Goal: Task Accomplishment & Management: Manage account settings

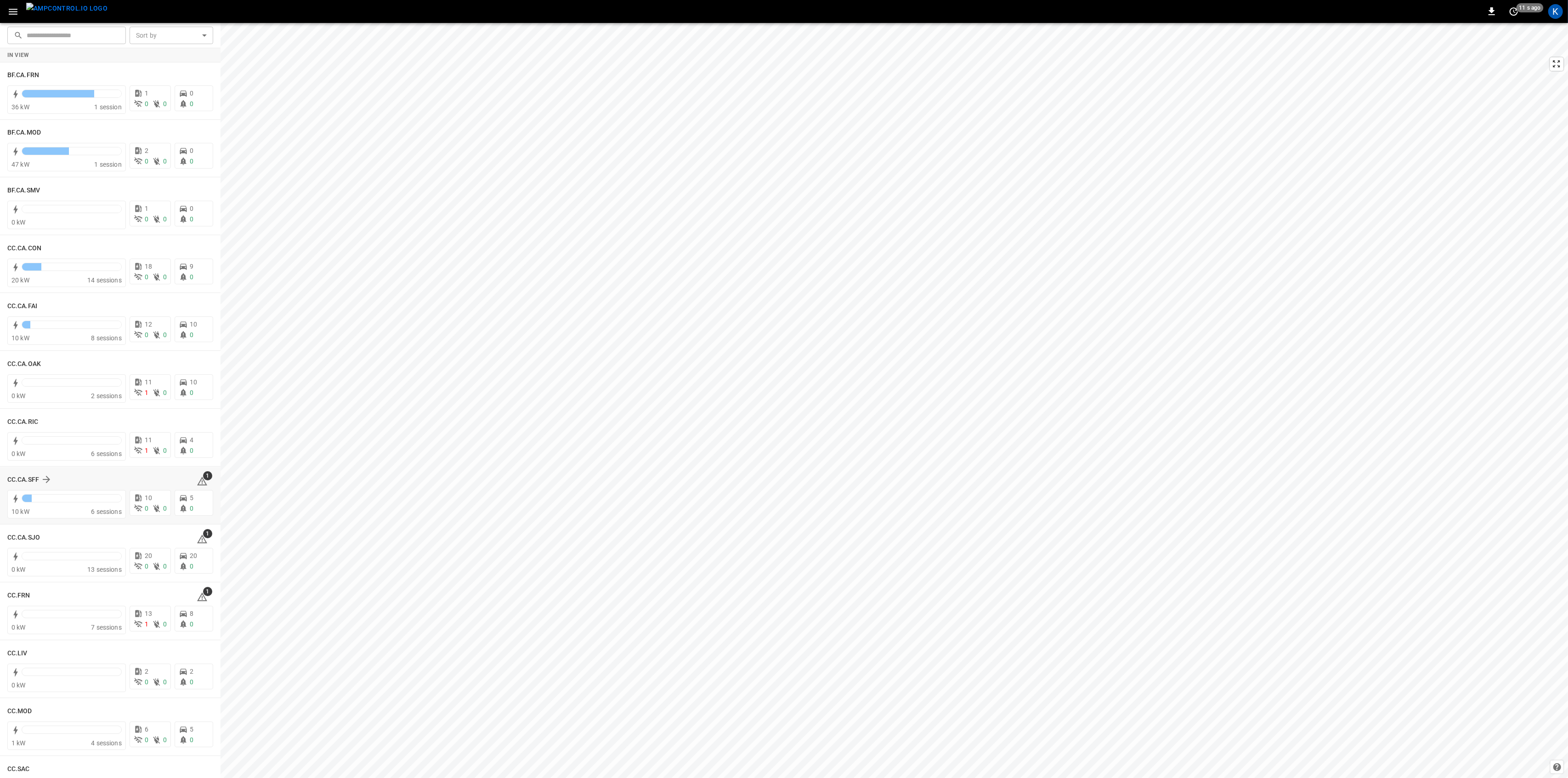
click at [196, 477] on icon at bounding box center [202, 481] width 11 height 11
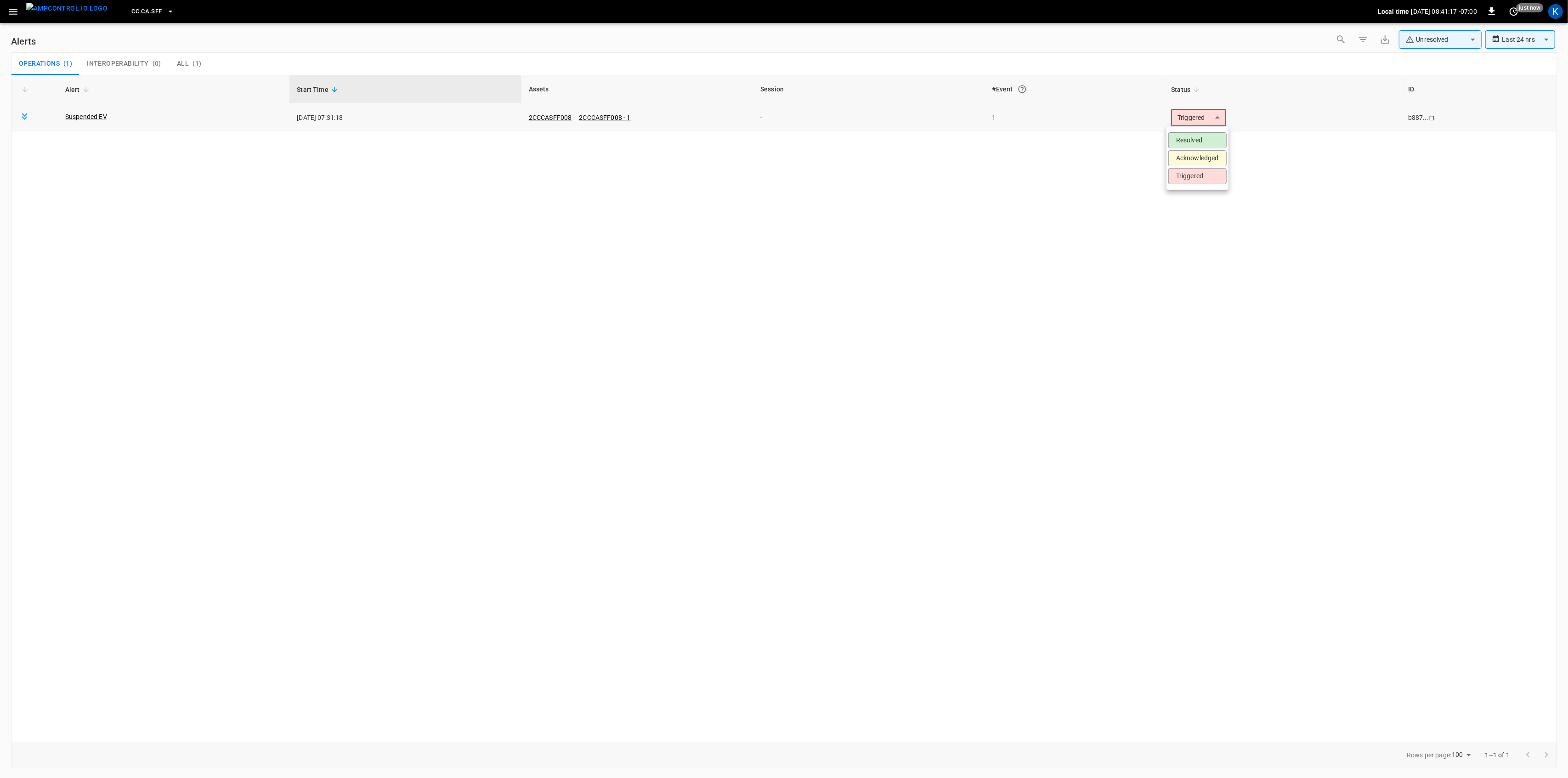
click at [1197, 115] on body "**********" at bounding box center [784, 387] width 1568 height 775
click at [1199, 136] on li "Resolved" at bounding box center [1197, 140] width 59 height 16
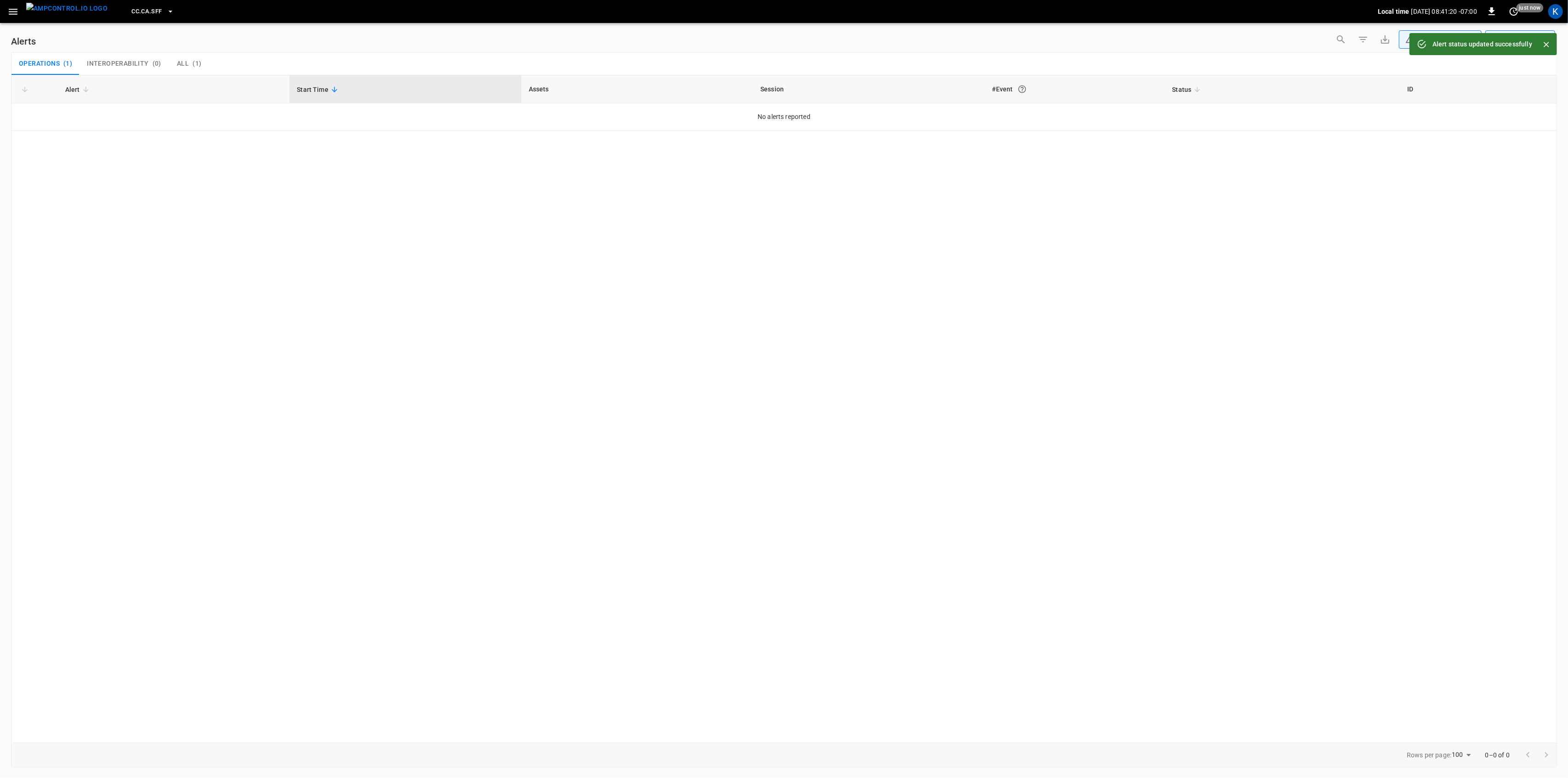
click at [11, 5] on button "button" at bounding box center [13, 12] width 19 height 17
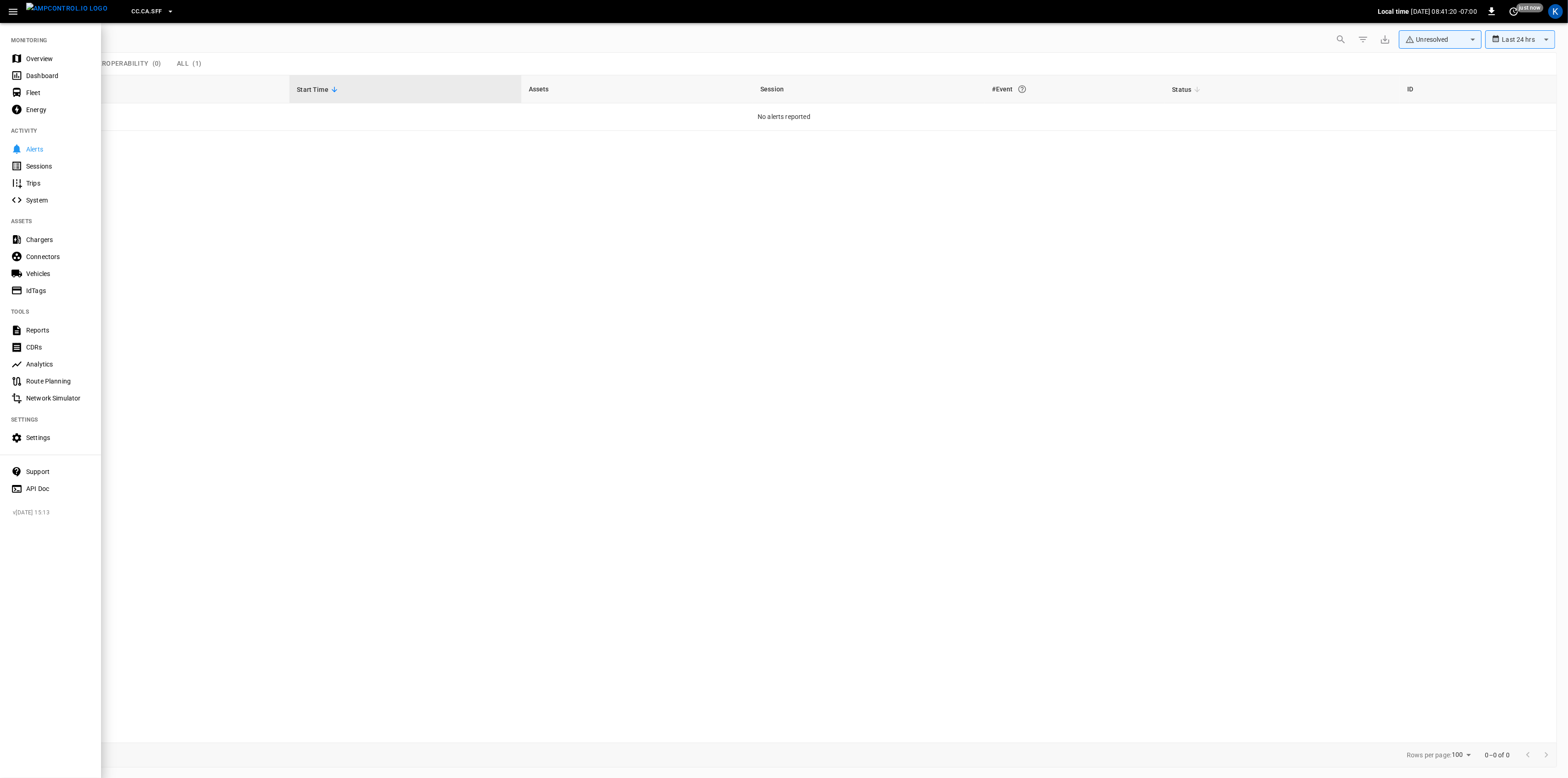
click at [25, 53] on div "Overview" at bounding box center [51, 59] width 101 height 17
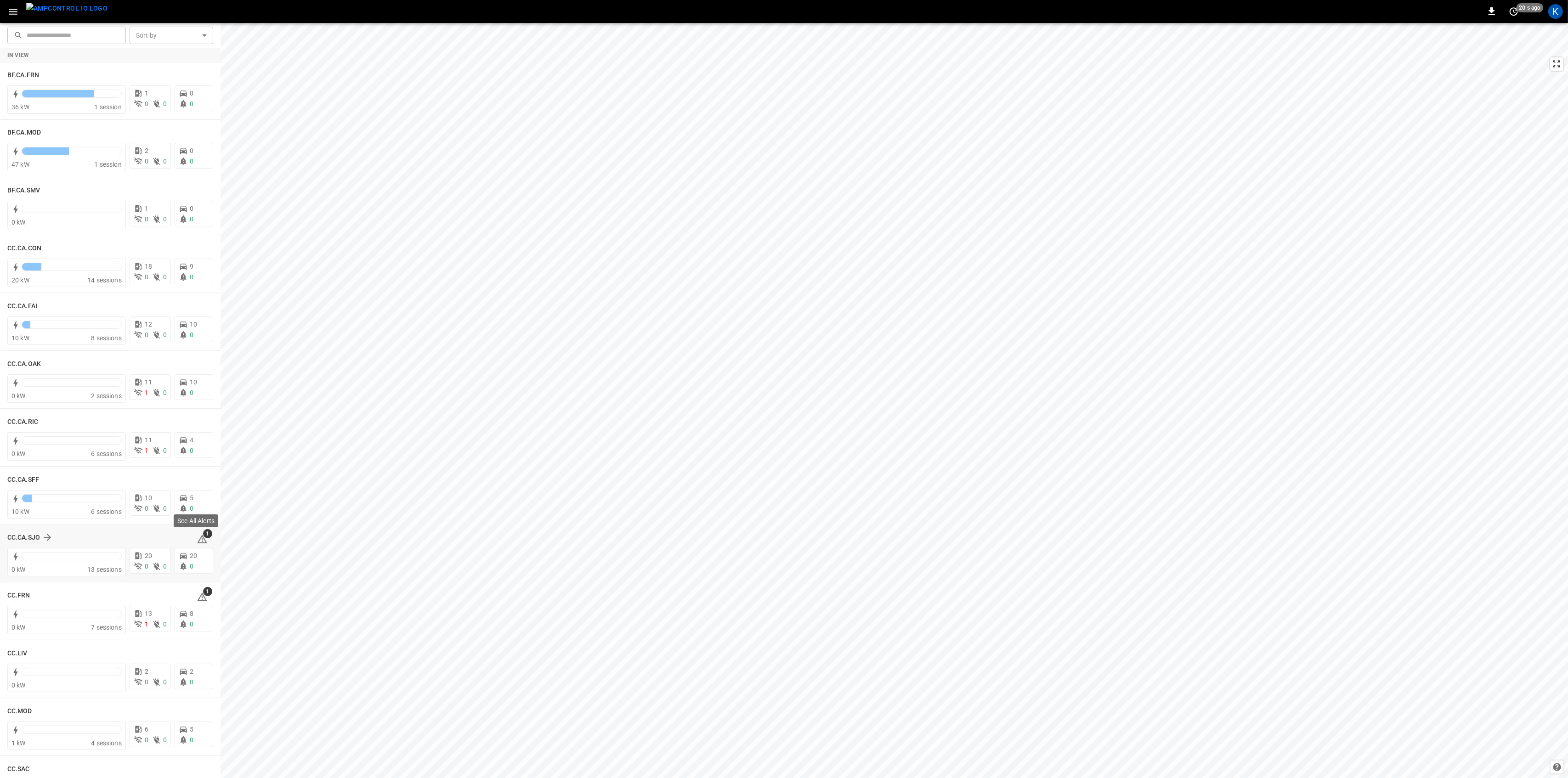
click at [203, 536] on span "1" at bounding box center [208, 534] width 9 height 9
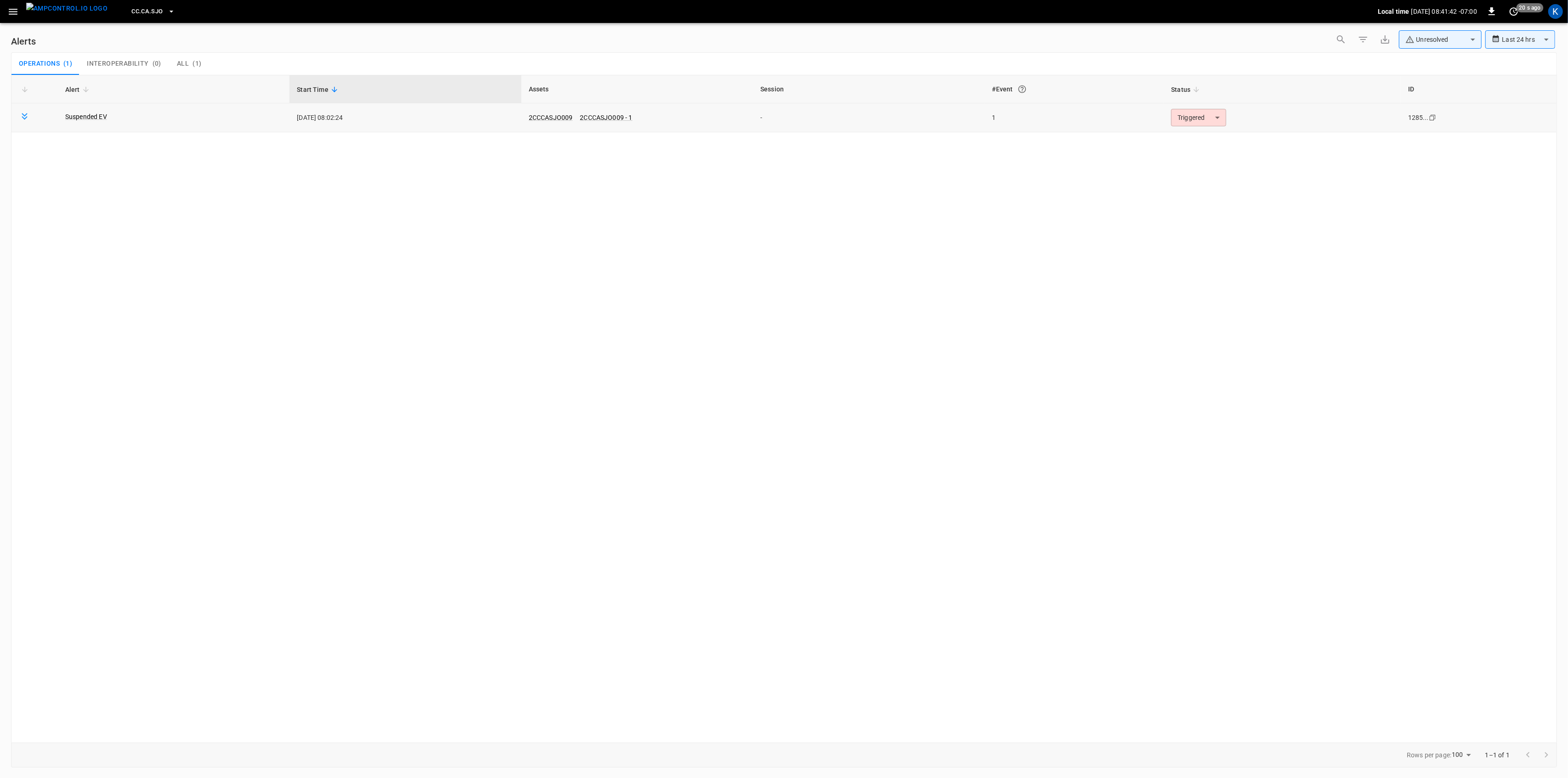
click at [1197, 118] on body "**********" at bounding box center [784, 387] width 1568 height 775
click at [1202, 137] on li "Resolved" at bounding box center [1197, 140] width 59 height 16
click at [11, 8] on icon "button" at bounding box center [13, 11] width 11 height 11
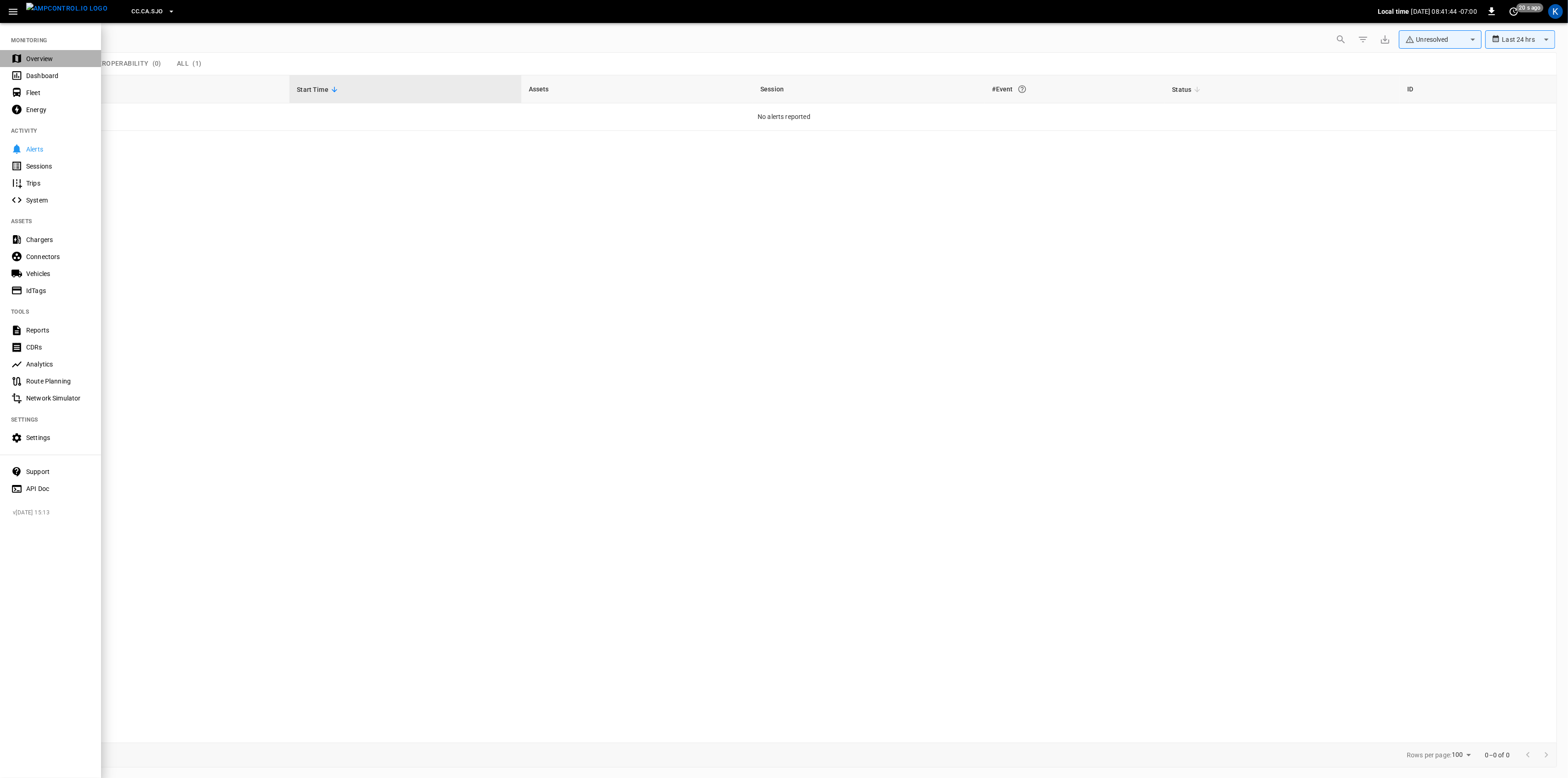
click at [33, 56] on div "Overview" at bounding box center [58, 59] width 64 height 9
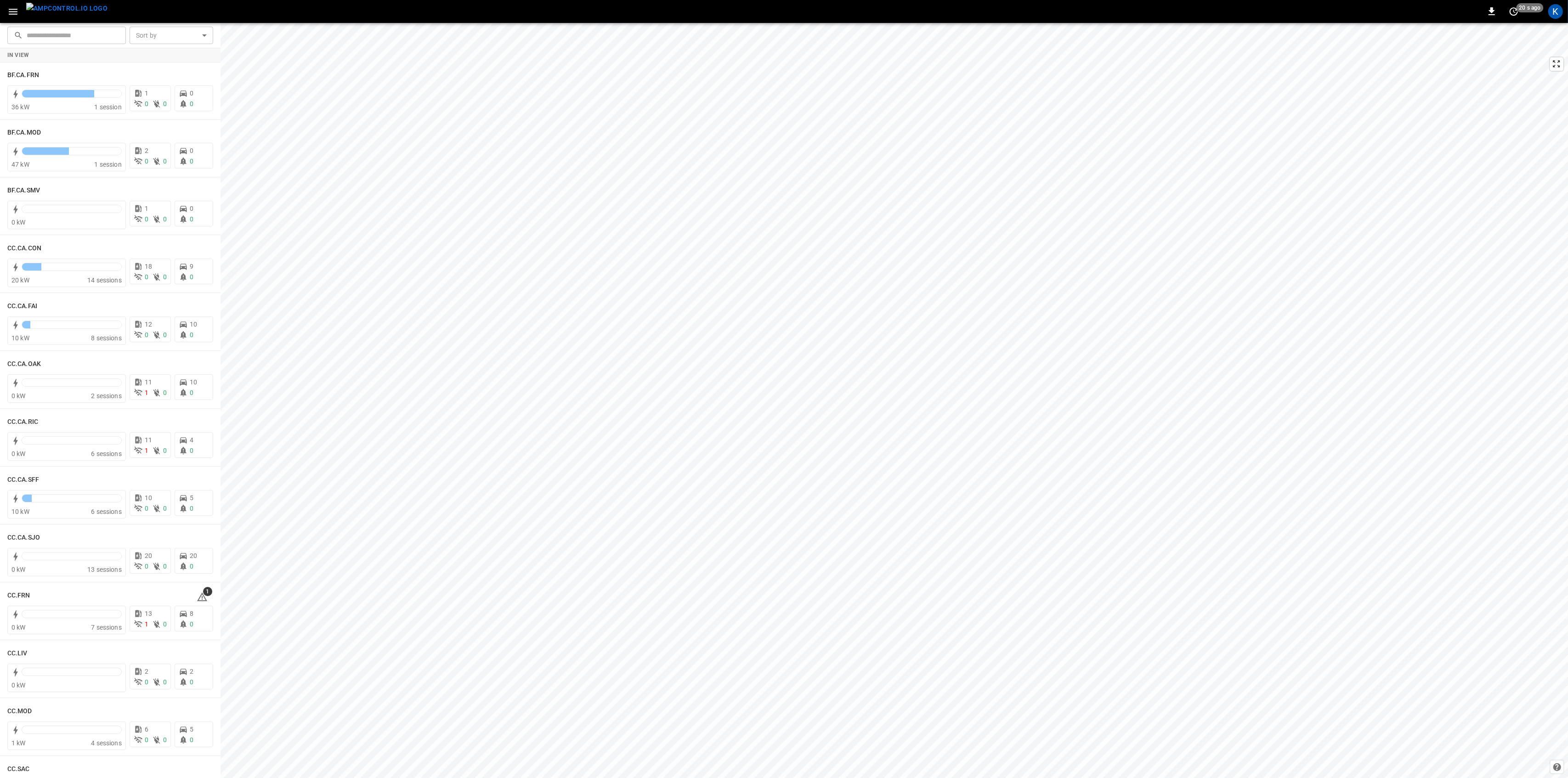
scroll to position [306, 0]
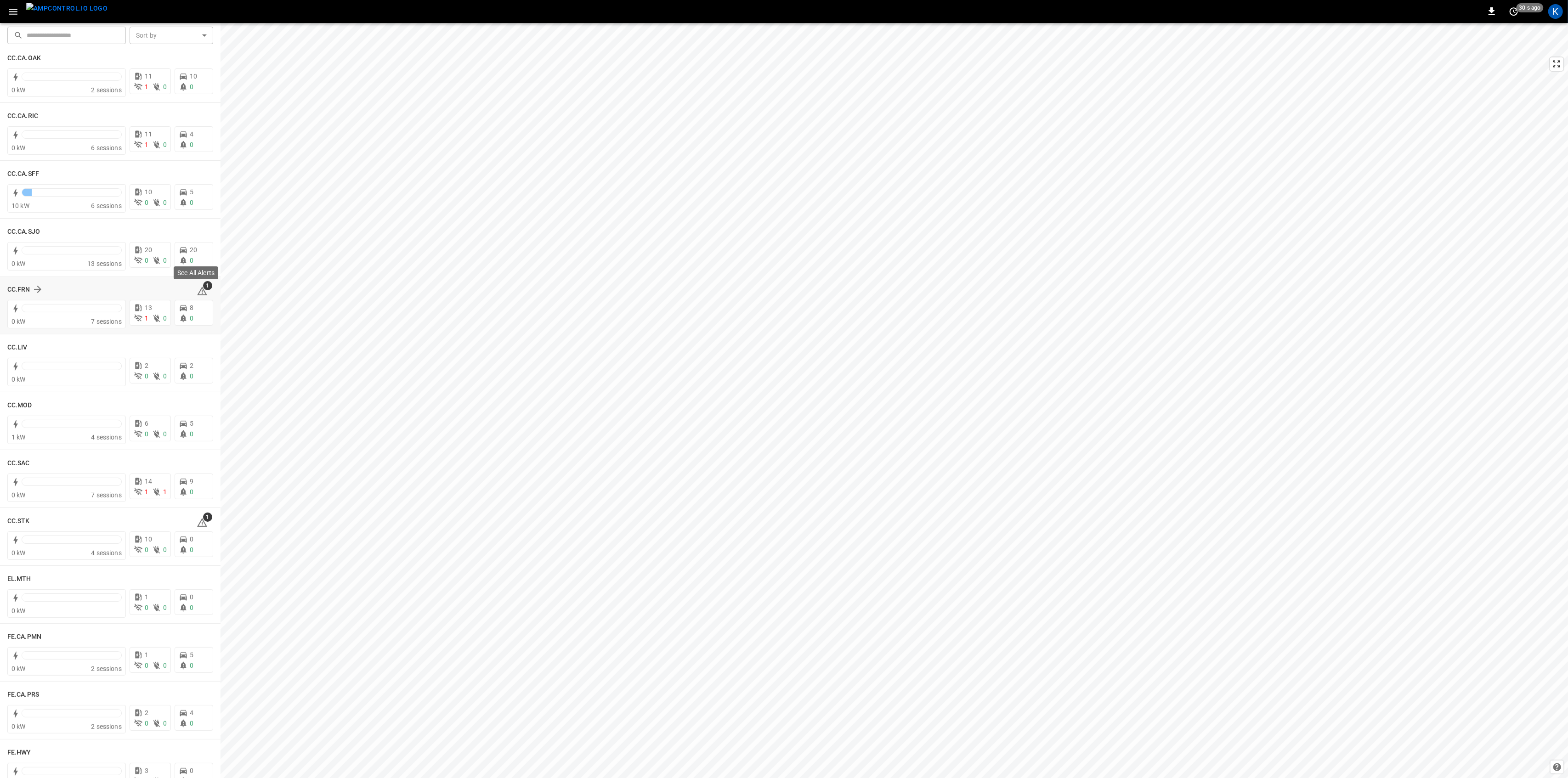
click at [203, 290] on span "1" at bounding box center [208, 286] width 9 height 9
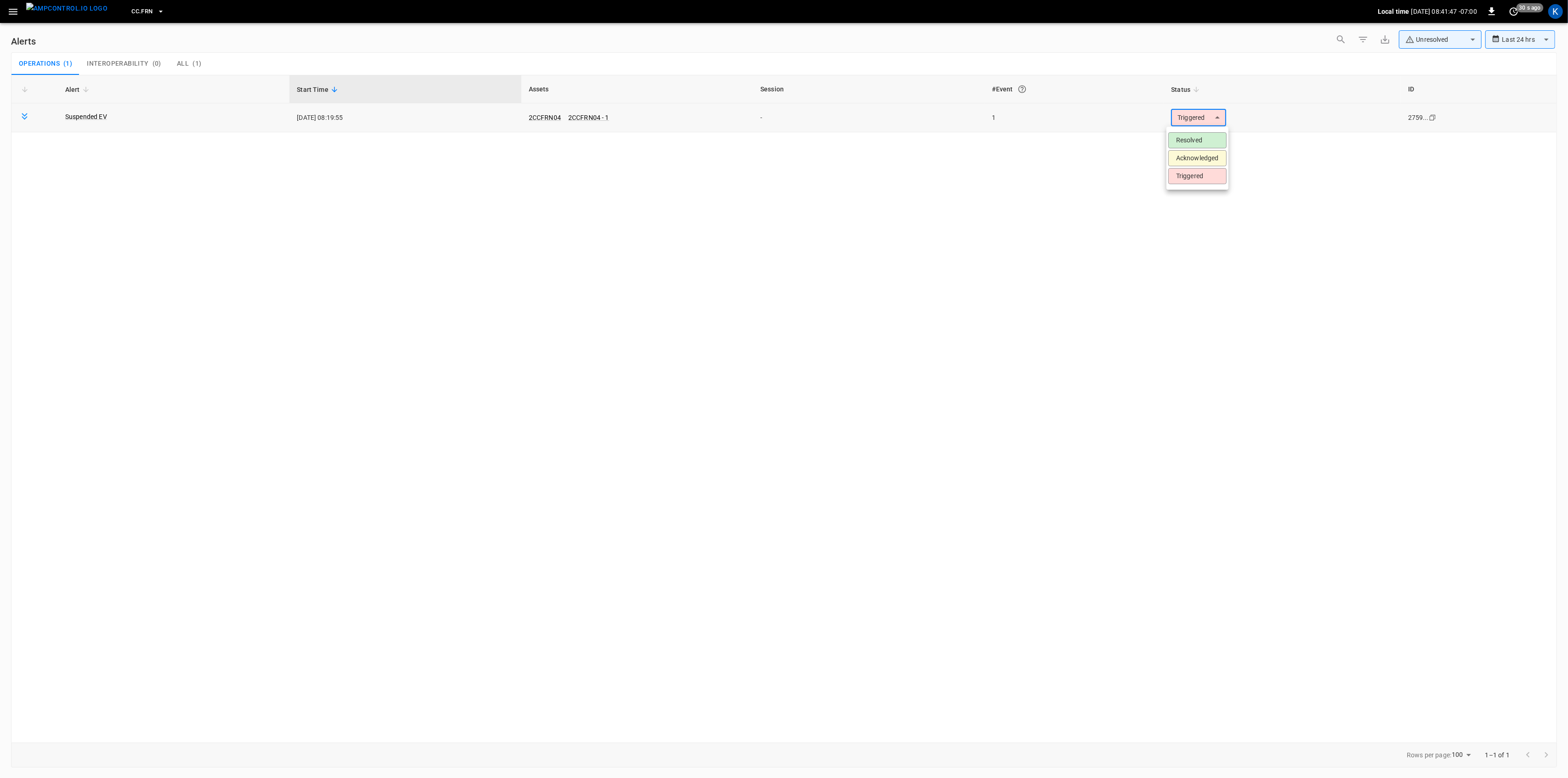
click at [1193, 115] on body "**********" at bounding box center [784, 387] width 1568 height 775
click at [1189, 145] on li "Resolved" at bounding box center [1197, 140] width 59 height 16
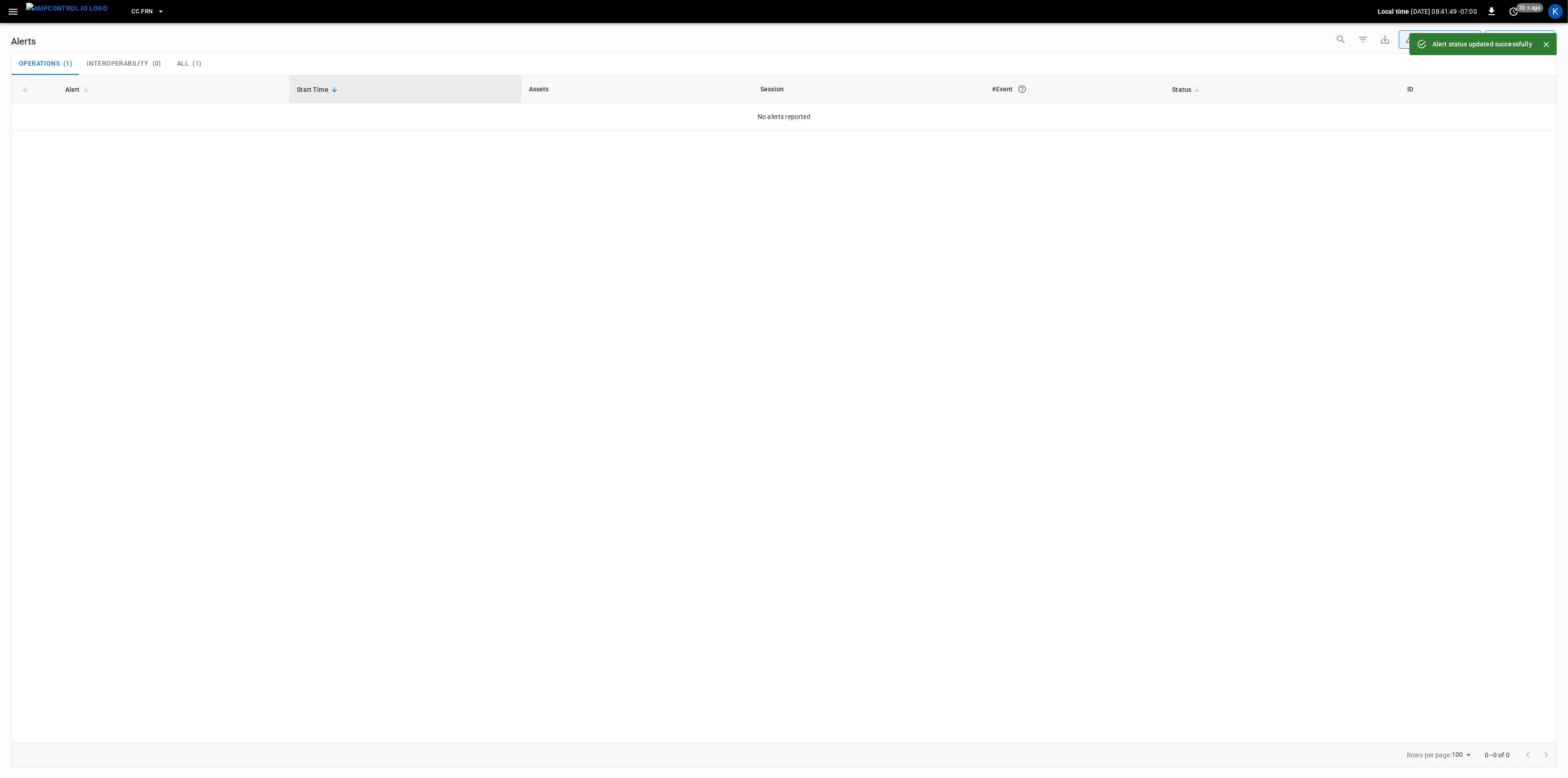
click at [15, 11] on icon "button" at bounding box center [13, 11] width 9 height 6
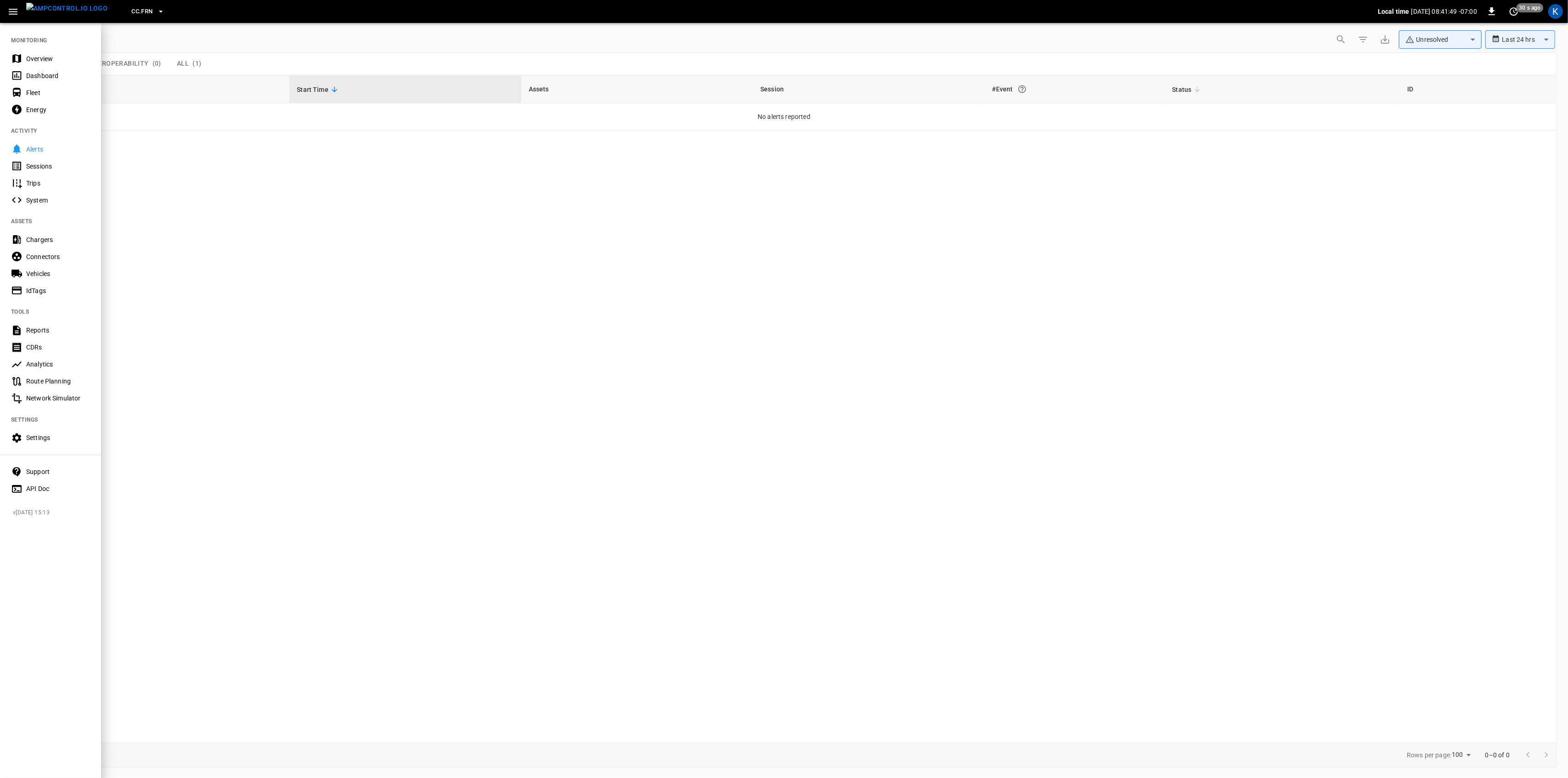
click at [29, 53] on div "Overview" at bounding box center [51, 59] width 101 height 17
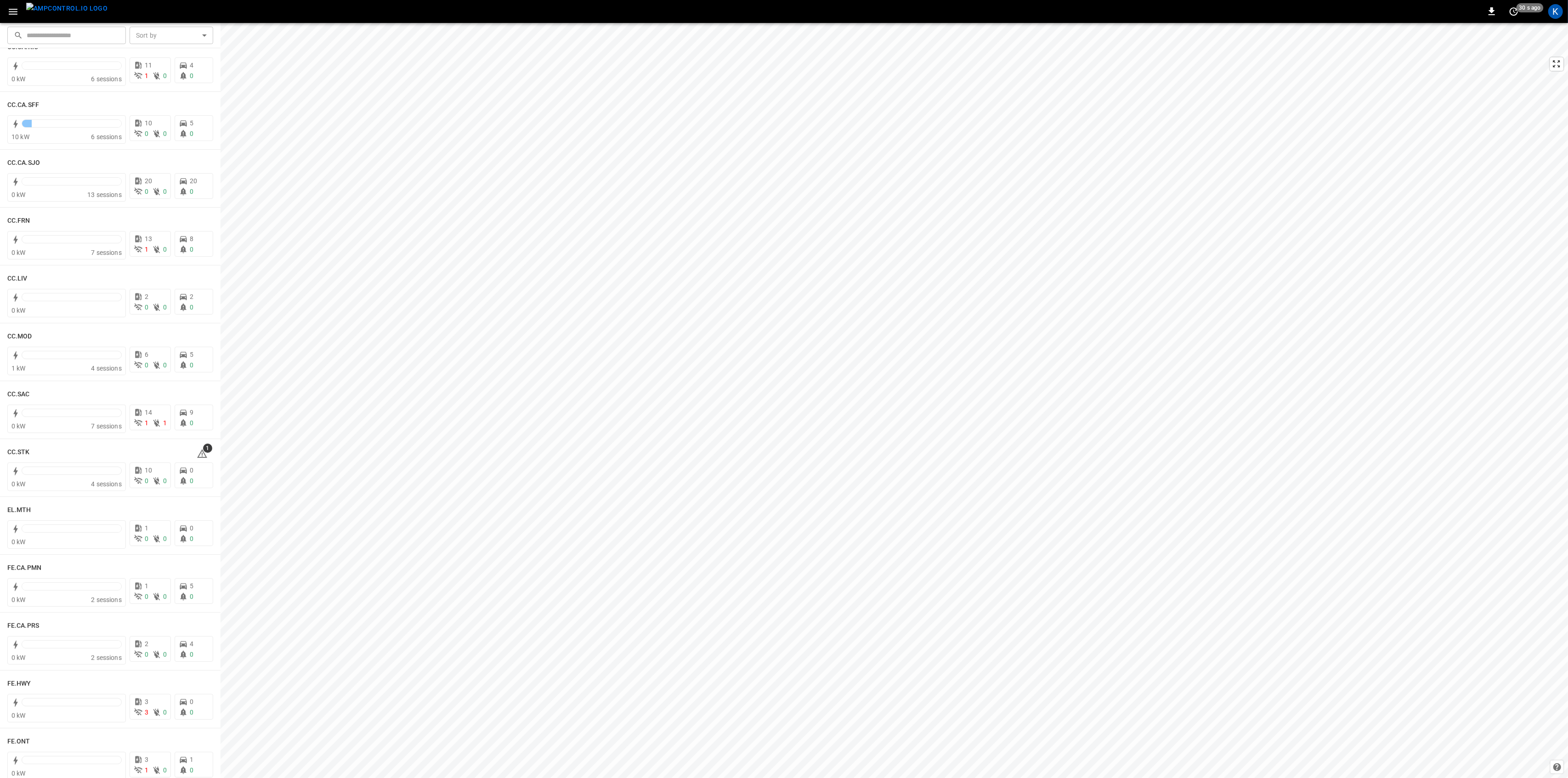
scroll to position [429, 0]
click at [199, 399] on icon at bounding box center [202, 399] width 10 height 9
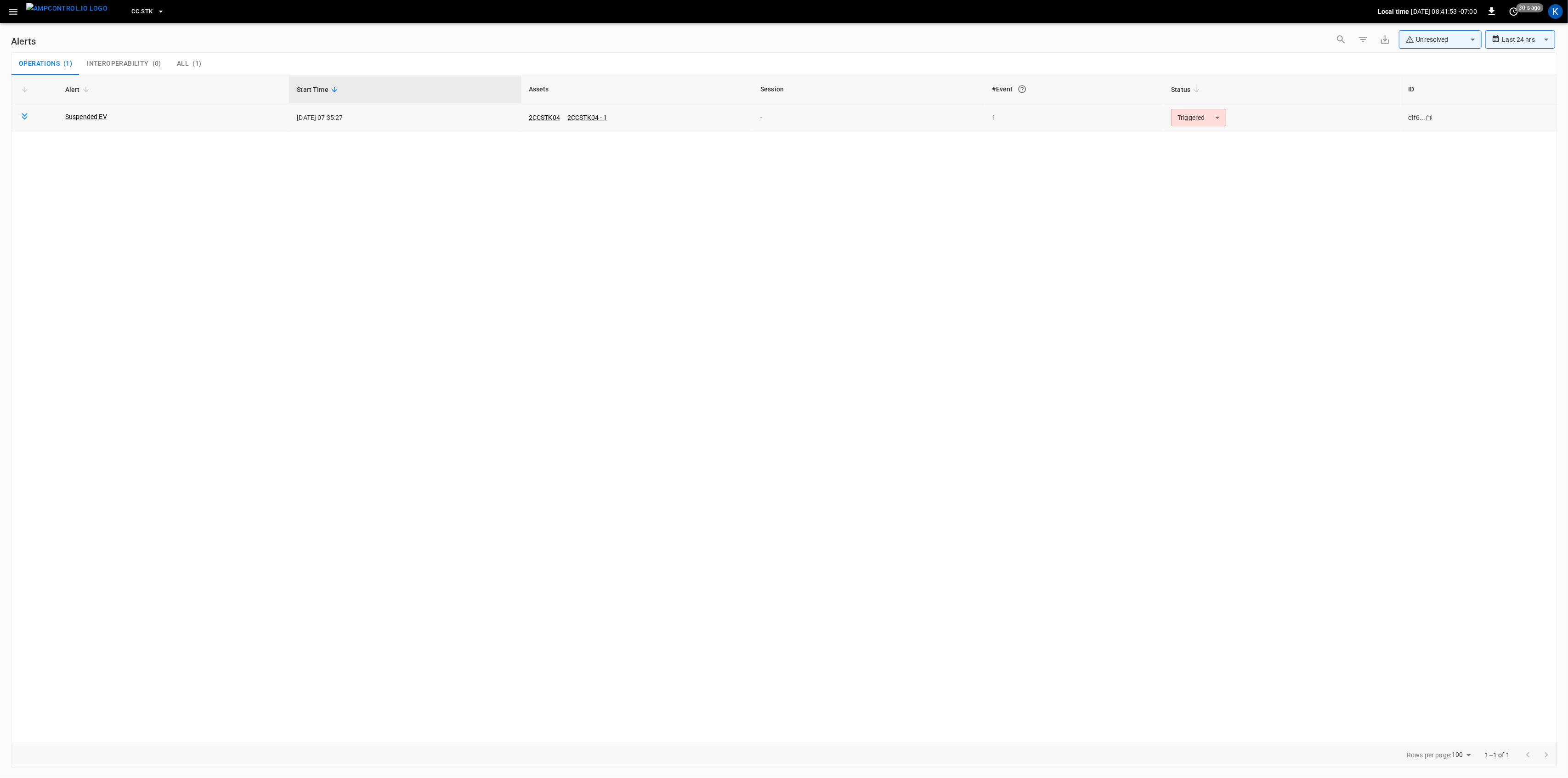
click at [1213, 110] on body "**********" at bounding box center [784, 387] width 1568 height 775
click at [1182, 144] on li "Resolved" at bounding box center [1197, 140] width 59 height 16
click at [8, 13] on icon "button" at bounding box center [13, 11] width 11 height 11
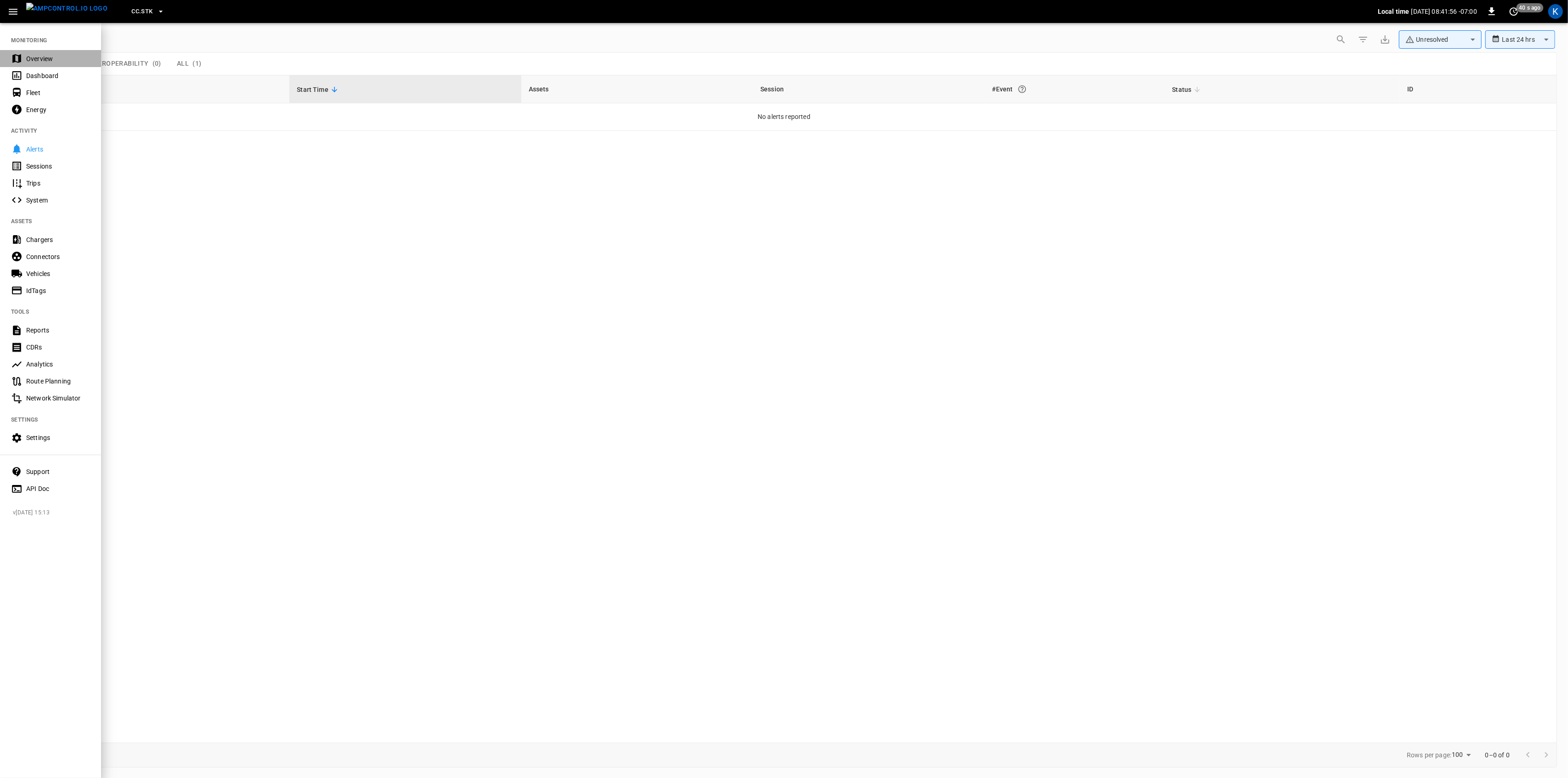
click at [27, 54] on div "Overview" at bounding box center [58, 59] width 64 height 9
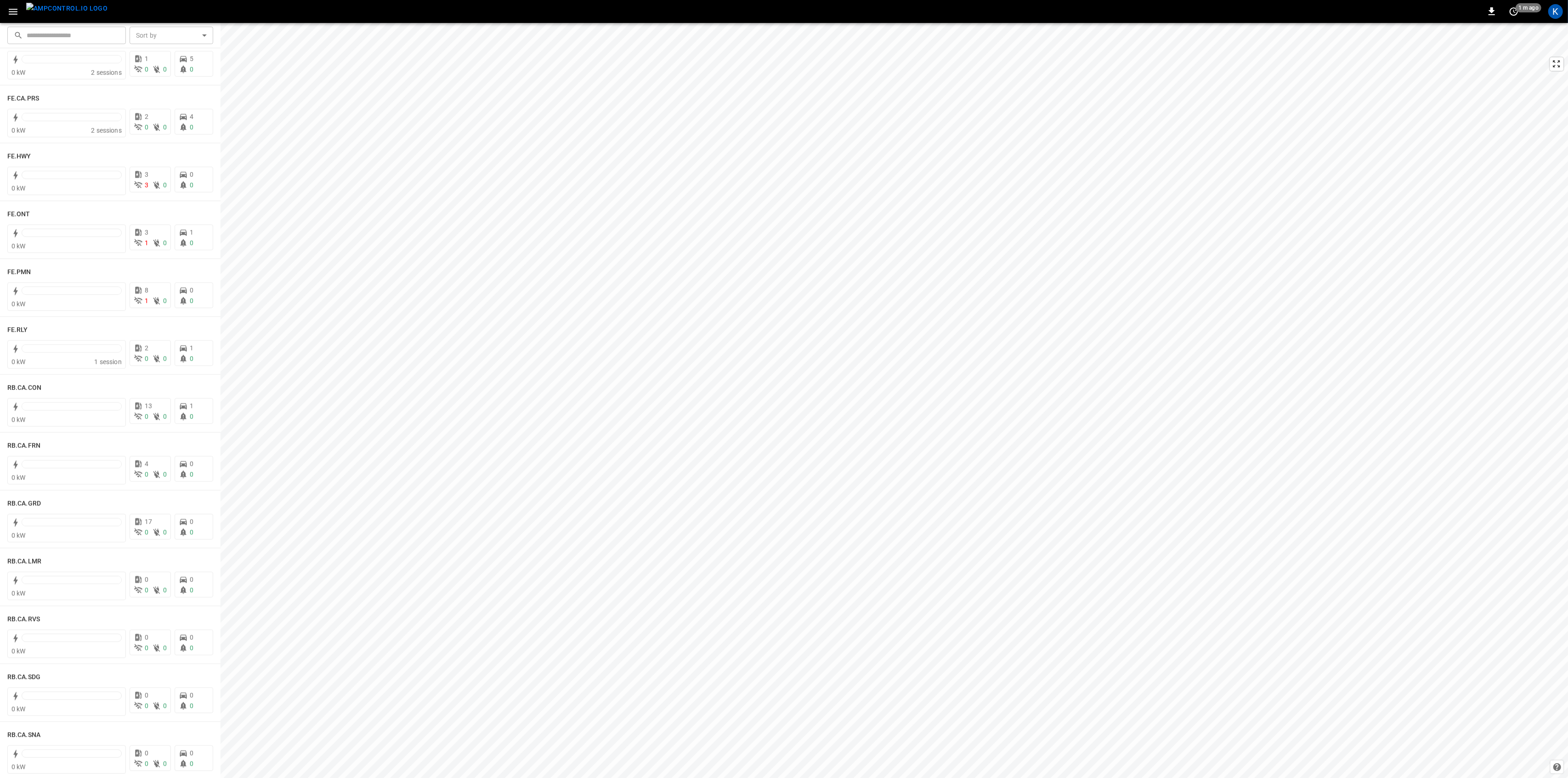
scroll to position [904, 0]
click at [82, 291] on div at bounding box center [71, 289] width 99 height 7
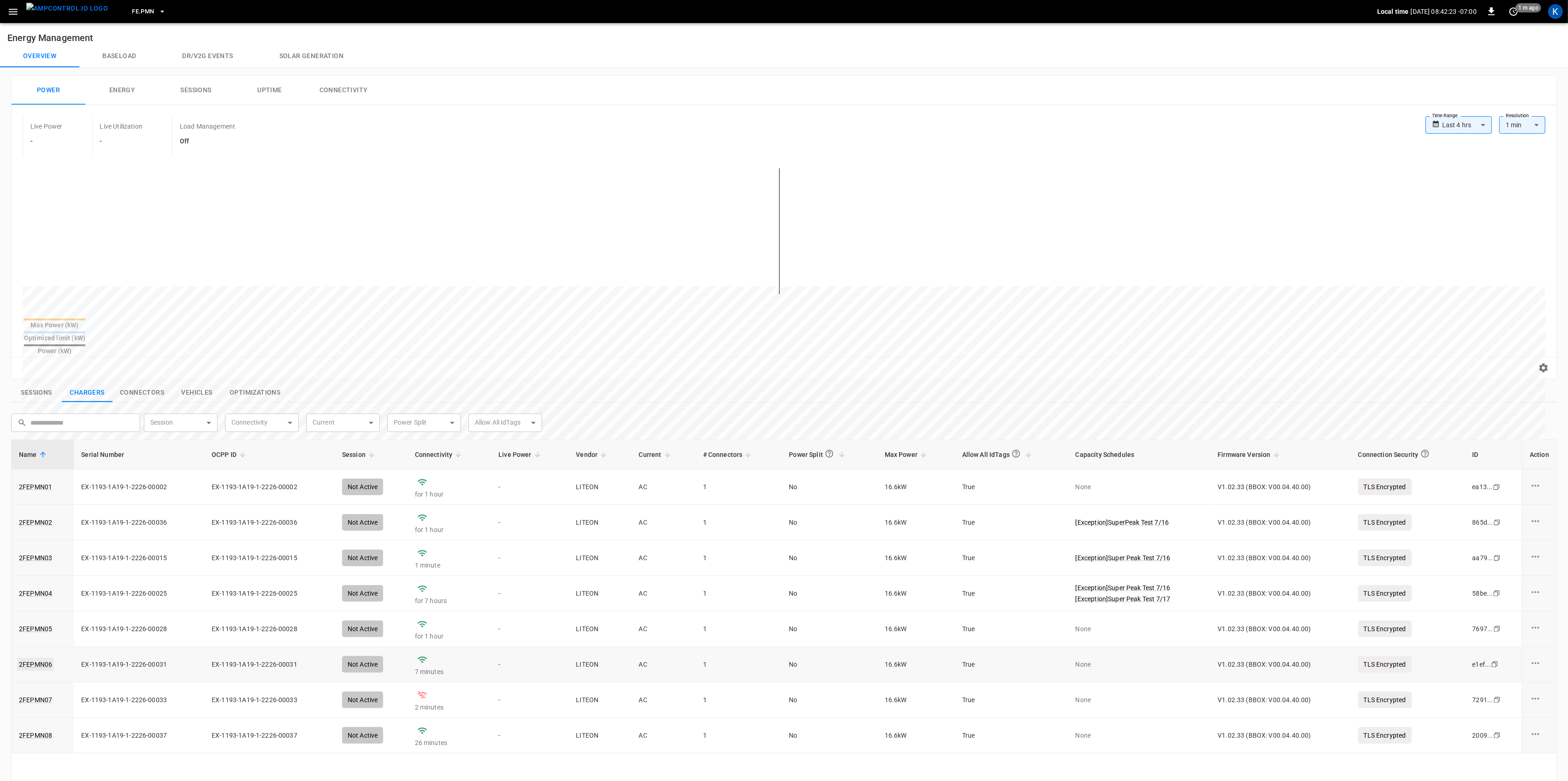
click at [38, 658] on link "2FEPMN06" at bounding box center [35, 664] width 37 height 13
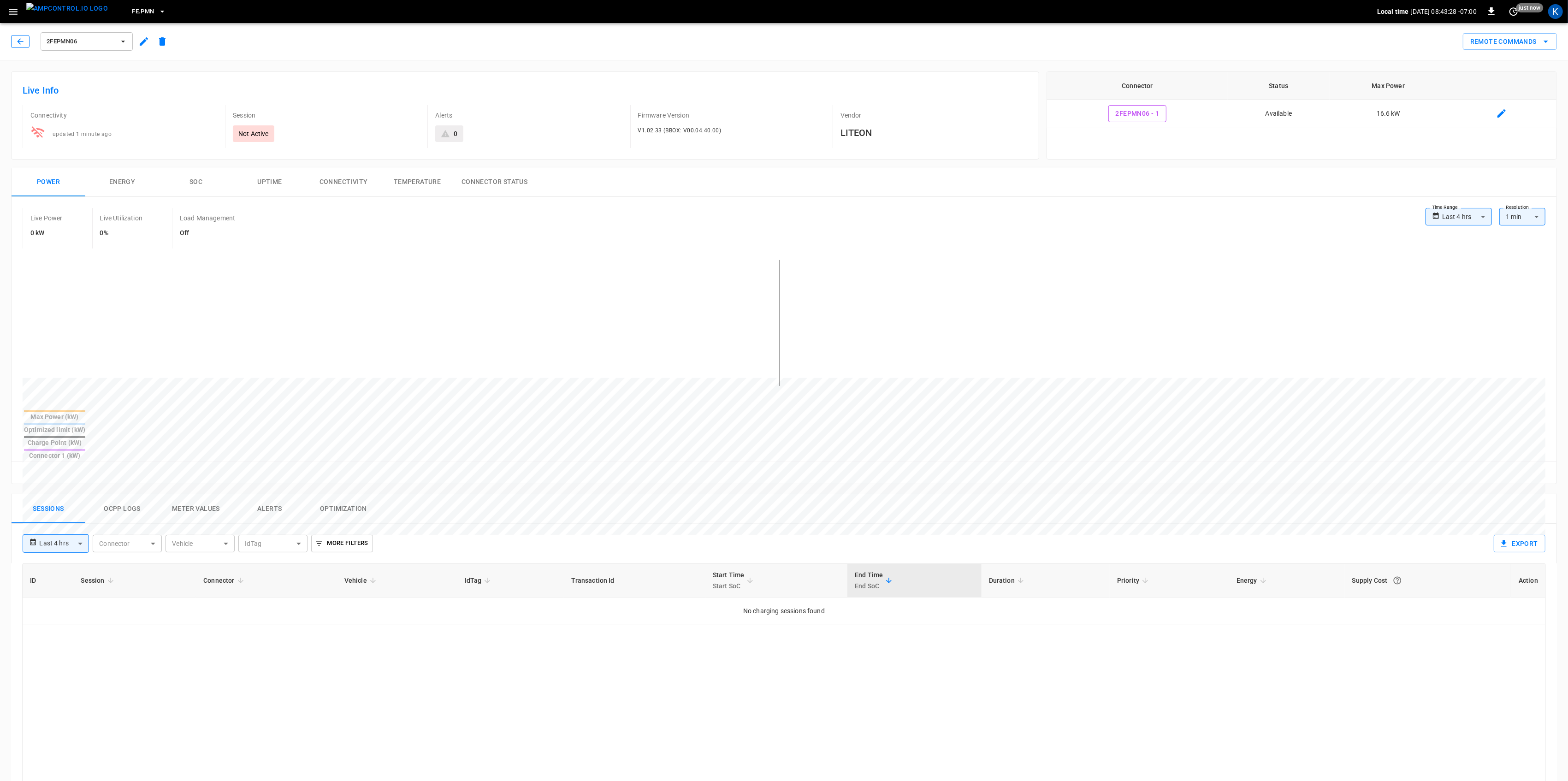
click at [20, 46] on button "button" at bounding box center [21, 41] width 19 height 13
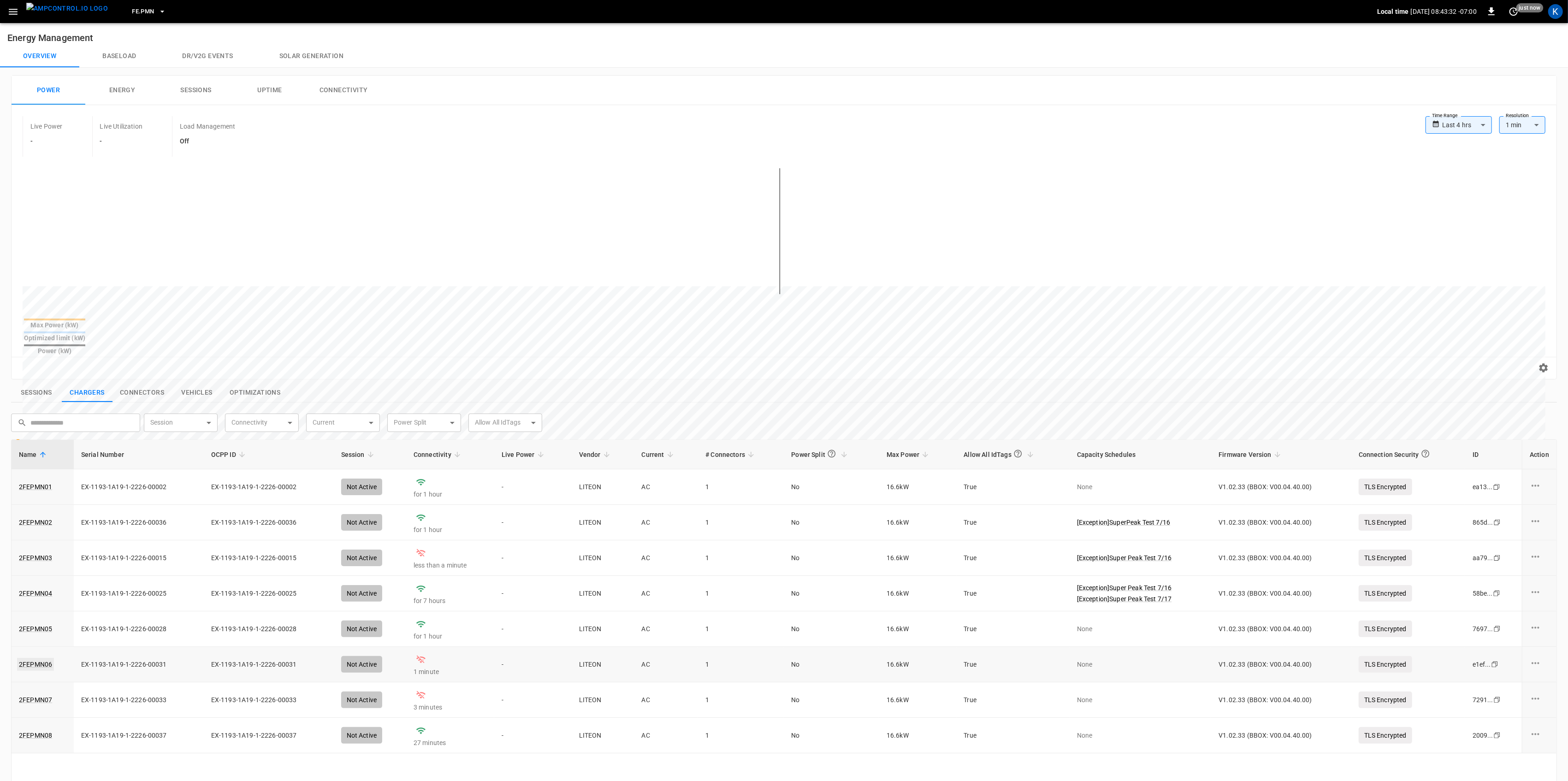
click at [35, 658] on link "2FEPMN06" at bounding box center [35, 664] width 37 height 13
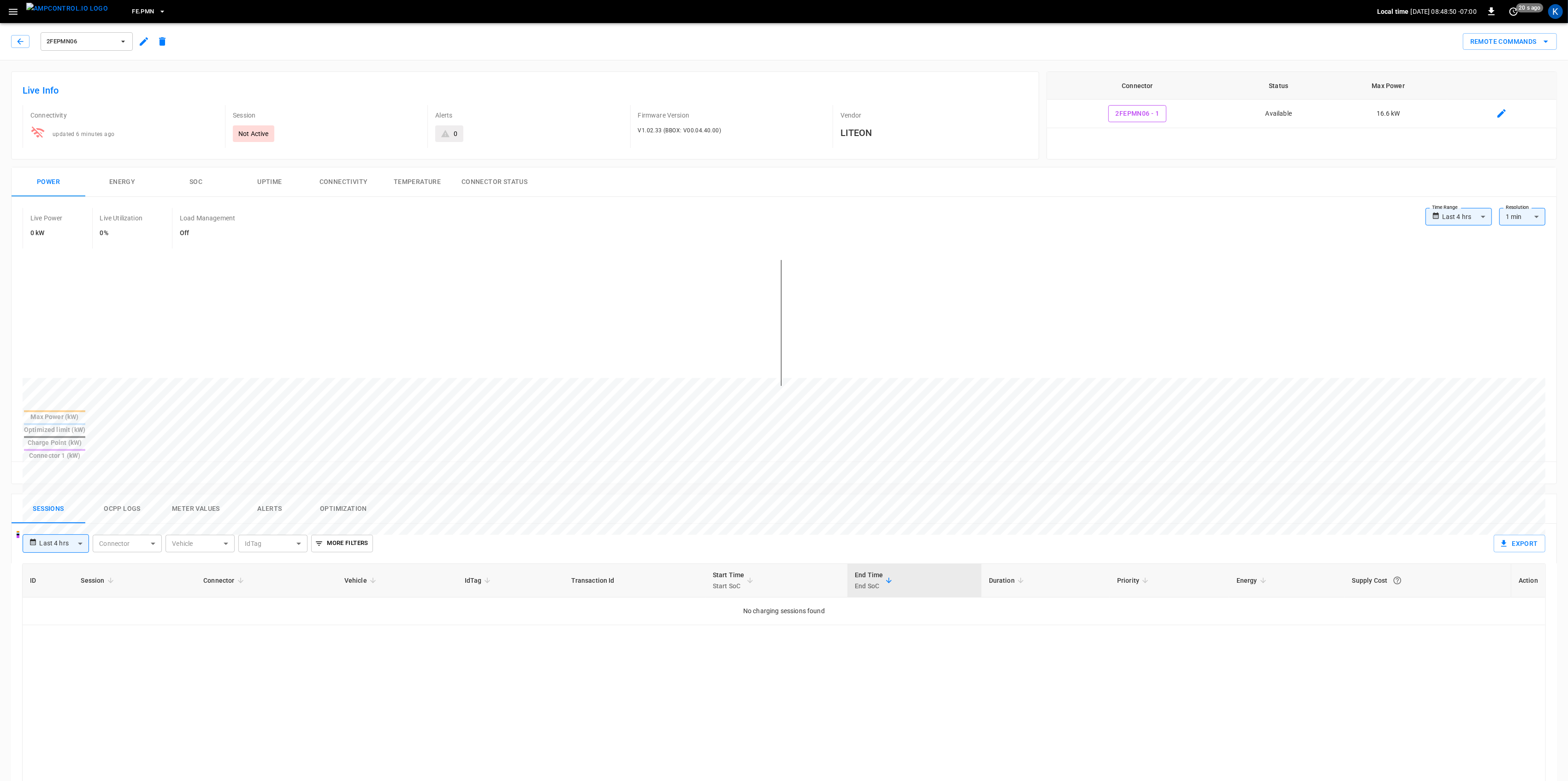
click at [13, 4] on button "button" at bounding box center [13, 12] width 19 height 17
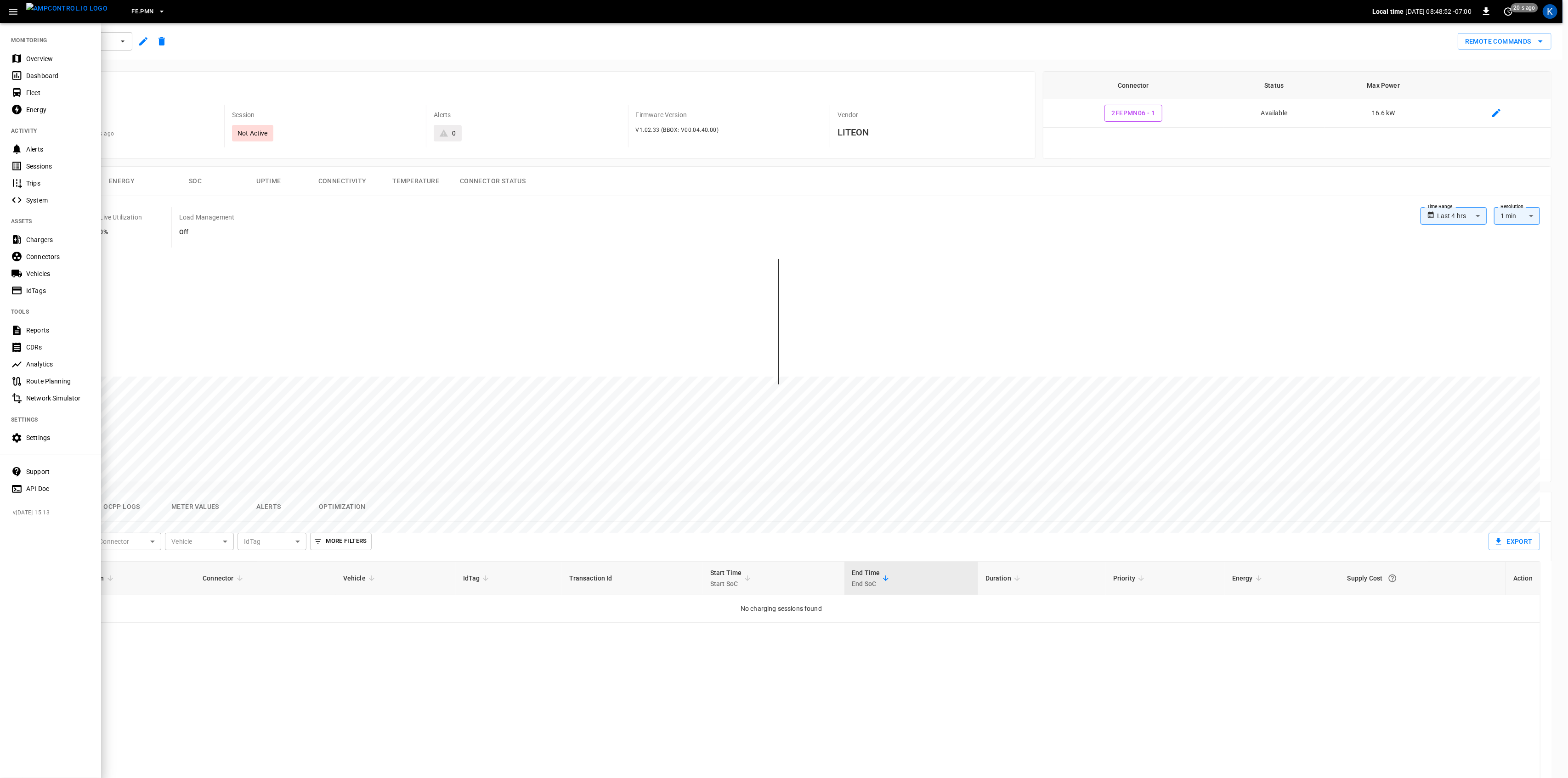
click at [67, 8] on img "menu" at bounding box center [67, 8] width 81 height 11
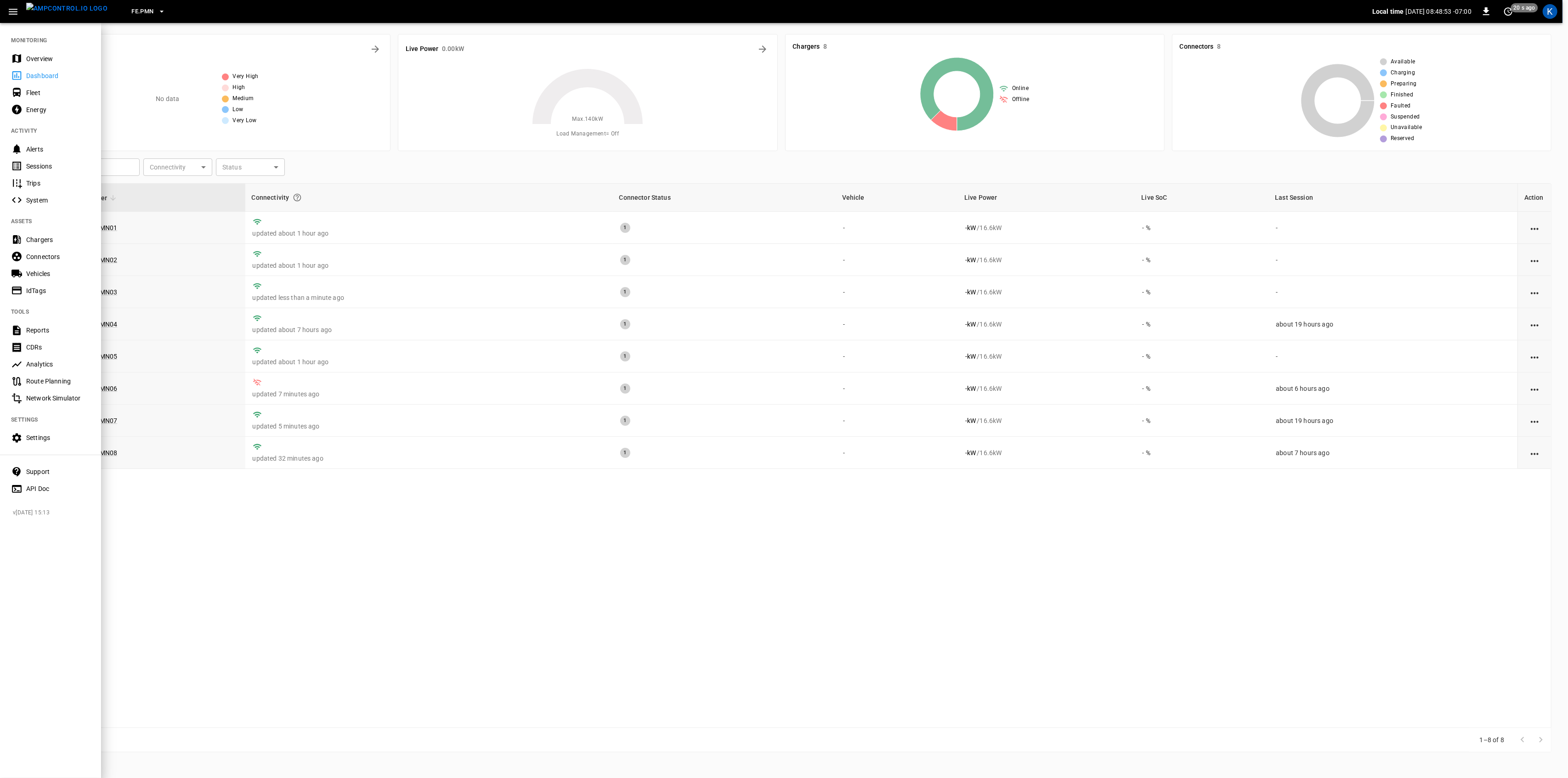
click at [282, 556] on div at bounding box center [784, 389] width 1568 height 778
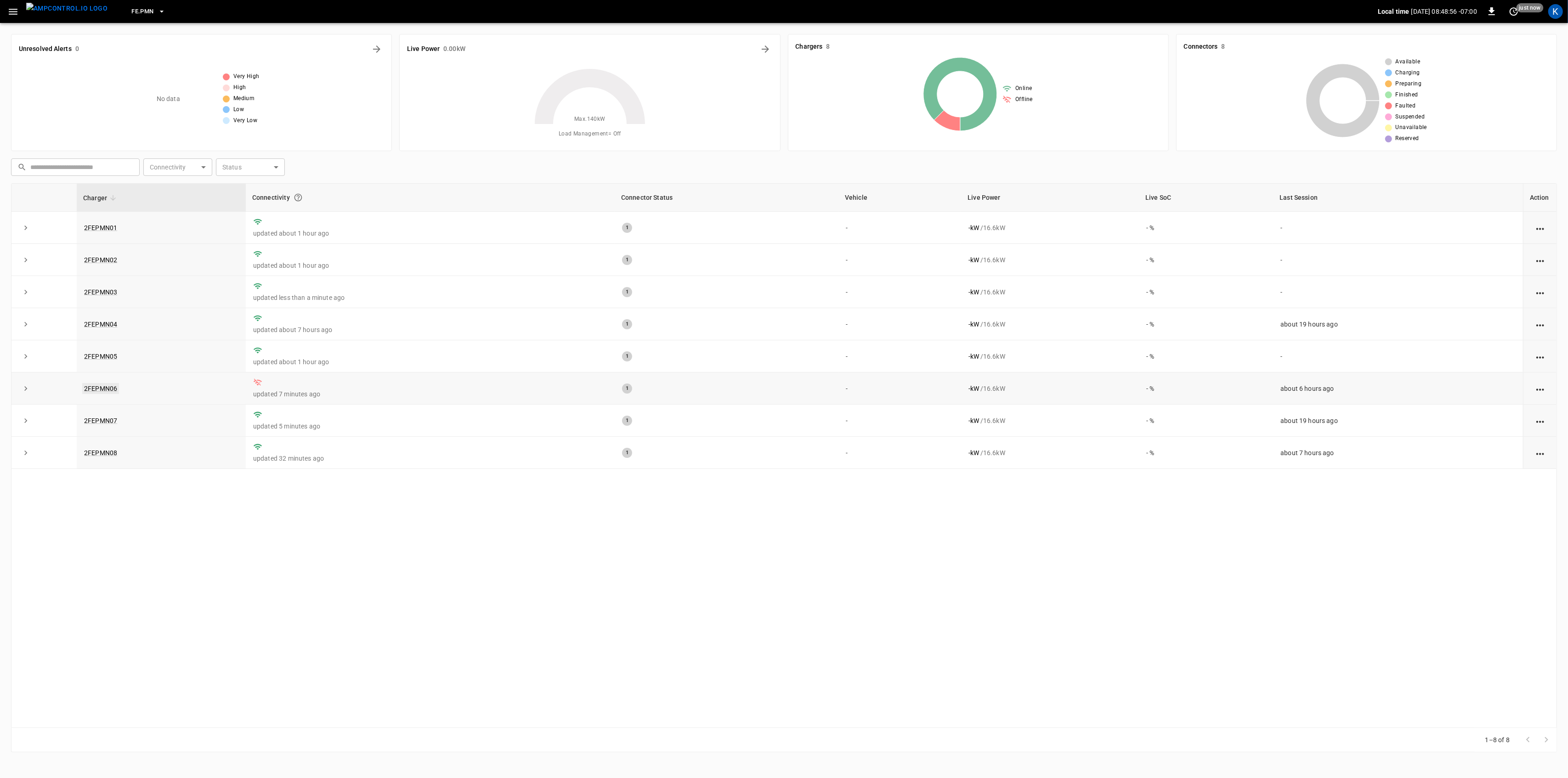
click at [102, 385] on link "2FEPMN06" at bounding box center [100, 389] width 37 height 11
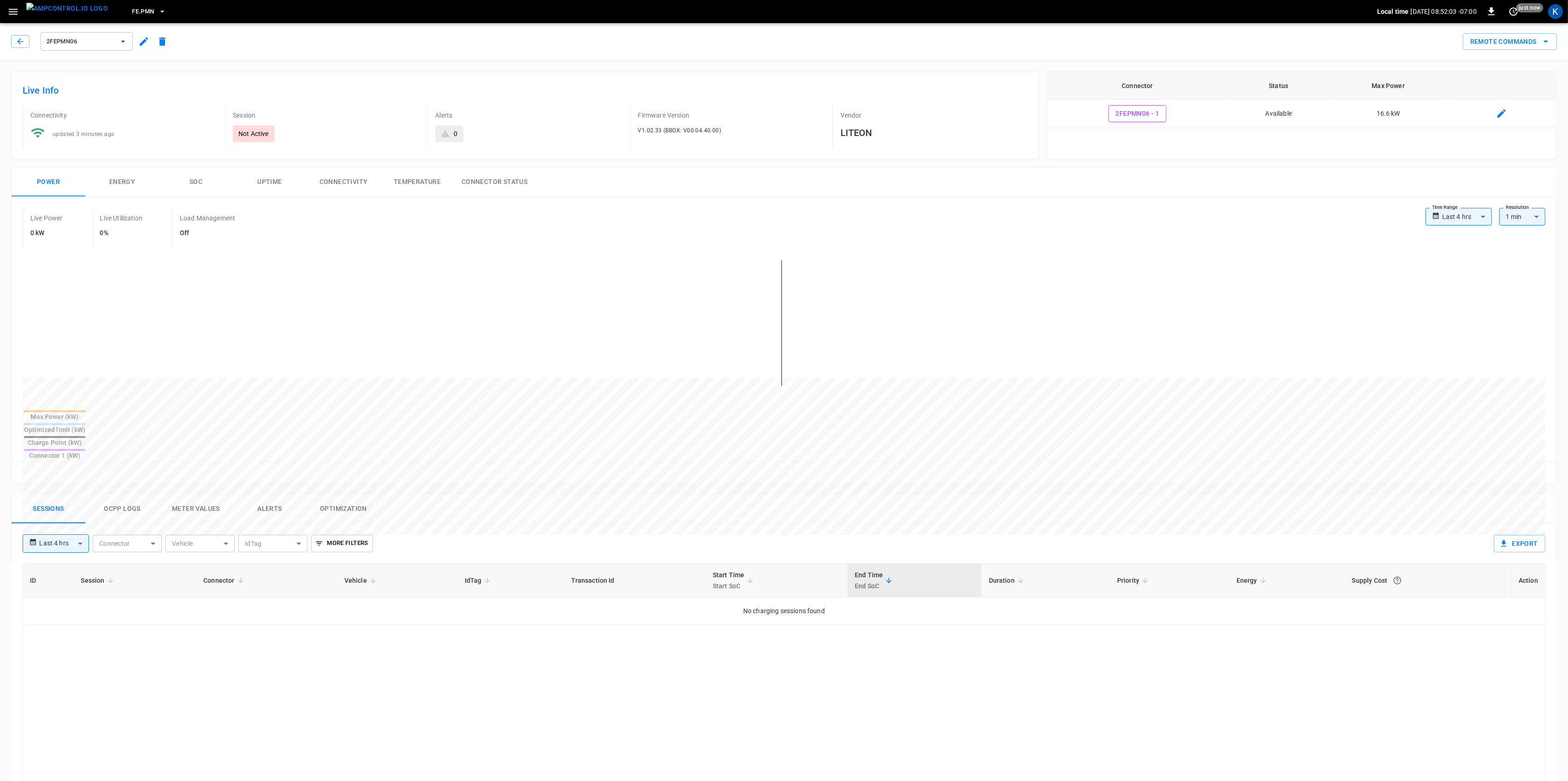
click at [17, 13] on icon "button" at bounding box center [13, 11] width 9 height 6
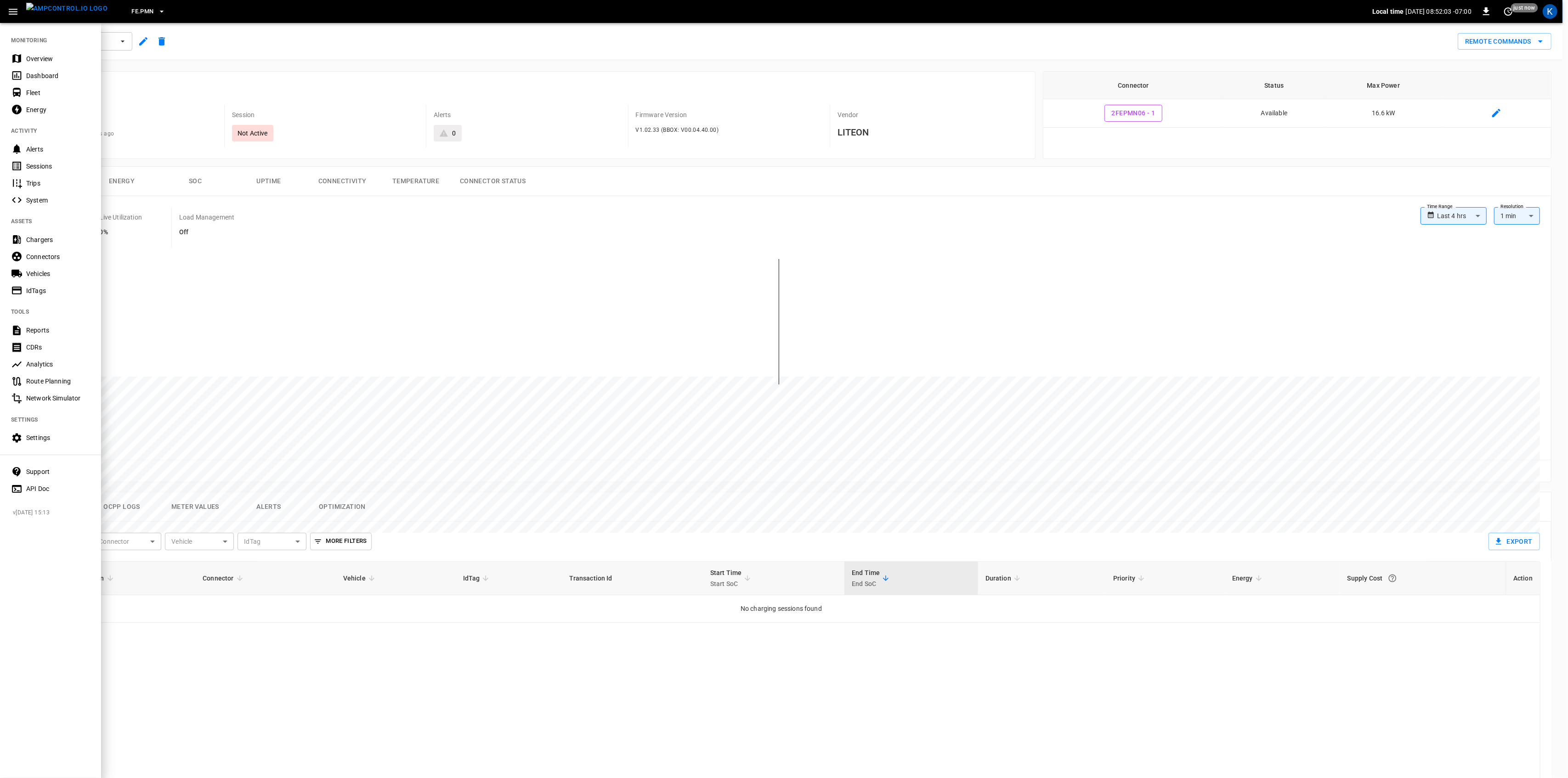
click at [32, 60] on div "Overview" at bounding box center [58, 59] width 64 height 9
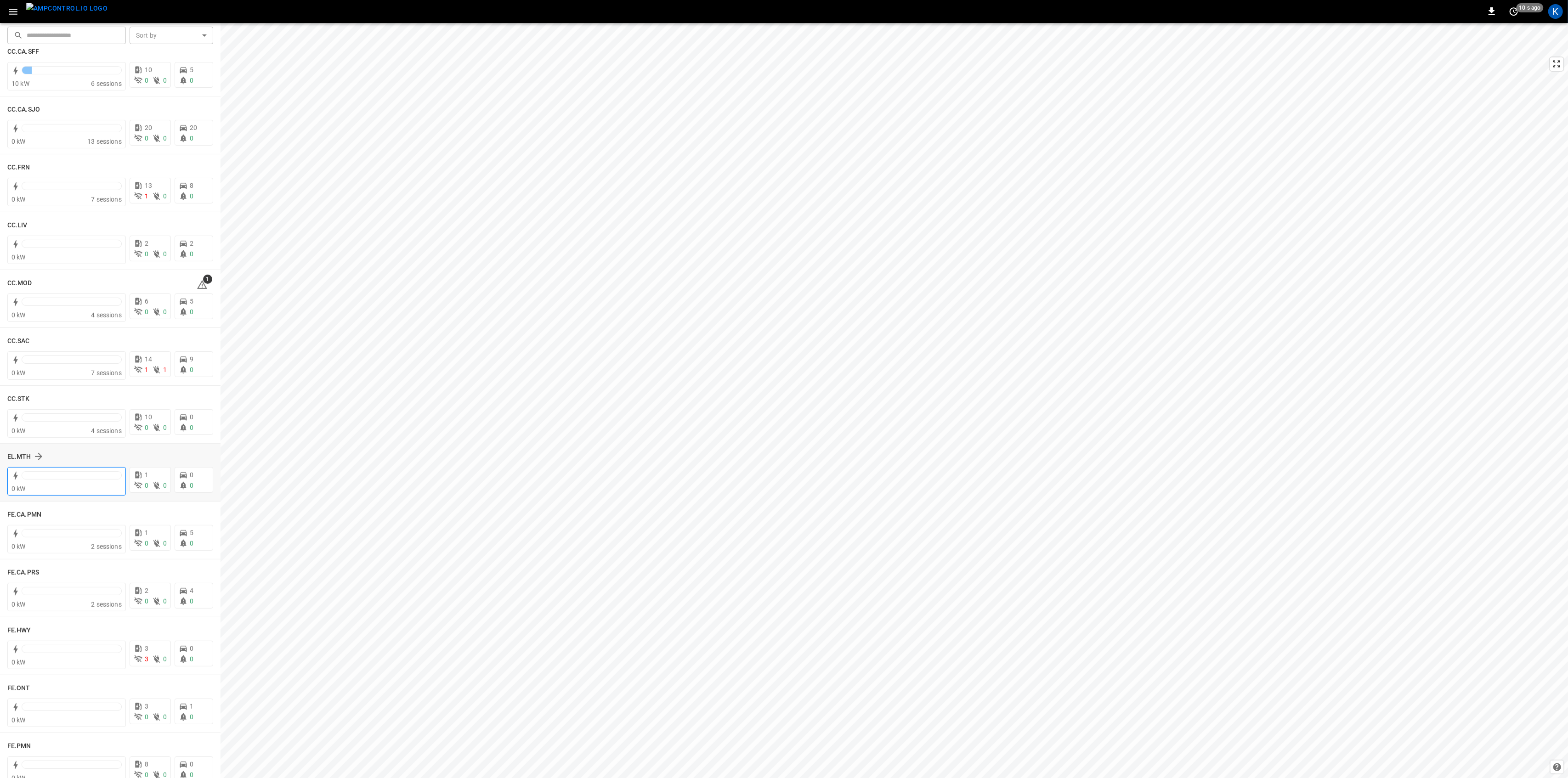
scroll to position [429, 0]
click at [80, 531] on div at bounding box center [71, 532] width 99 height 7
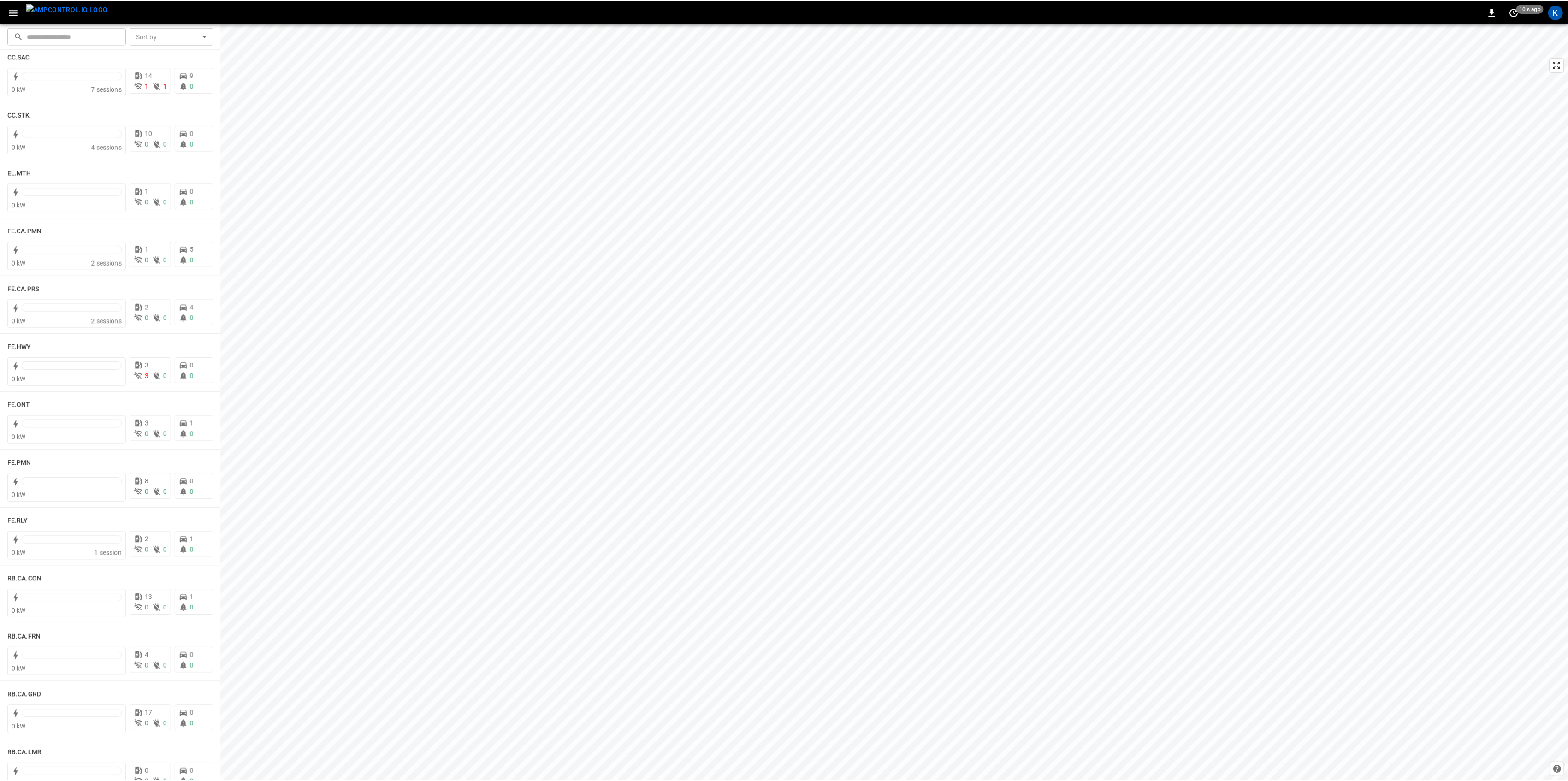
scroll to position [738, 0]
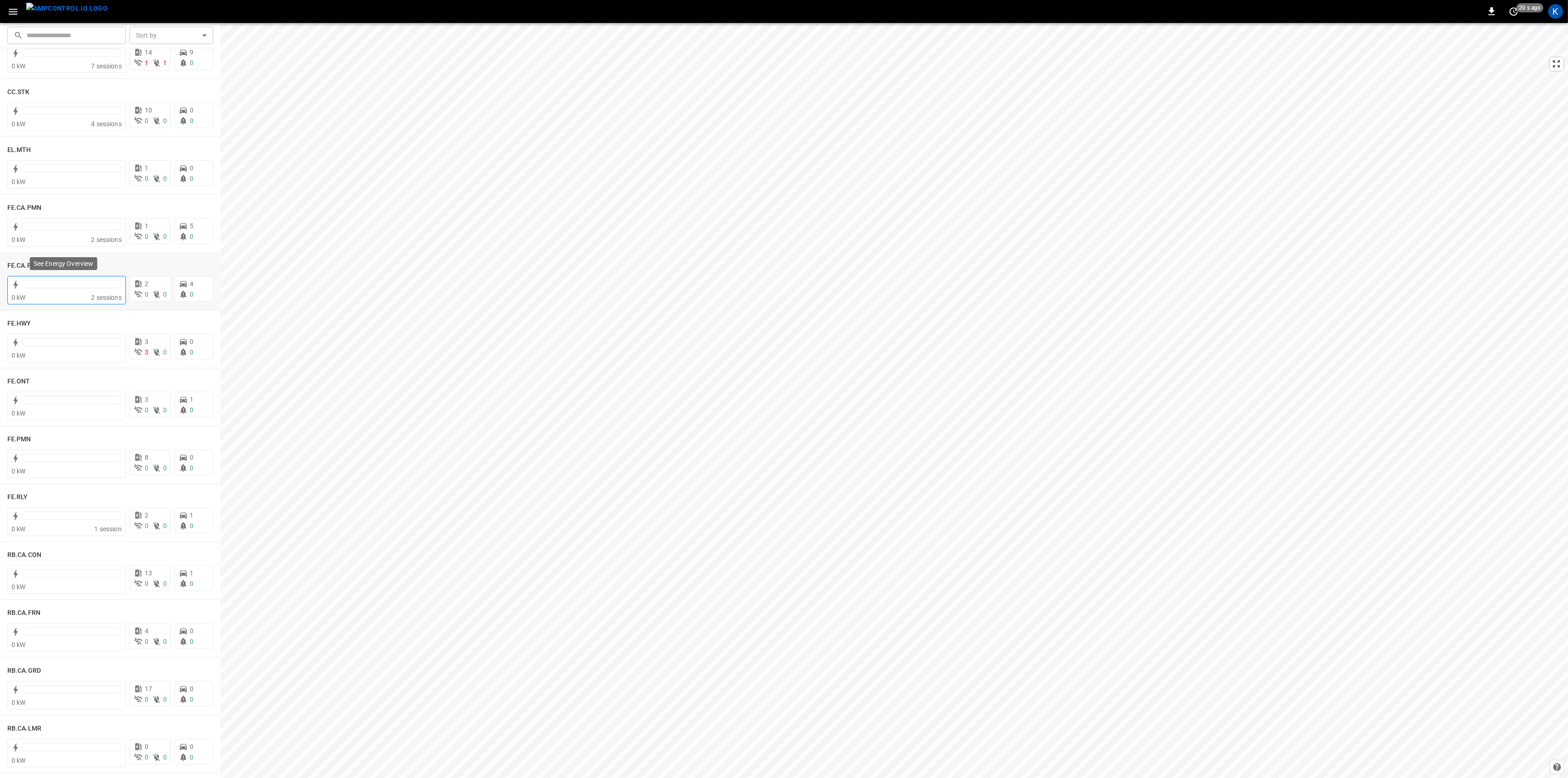
click at [52, 297] on div "0 kW" at bounding box center [51, 297] width 79 height 9
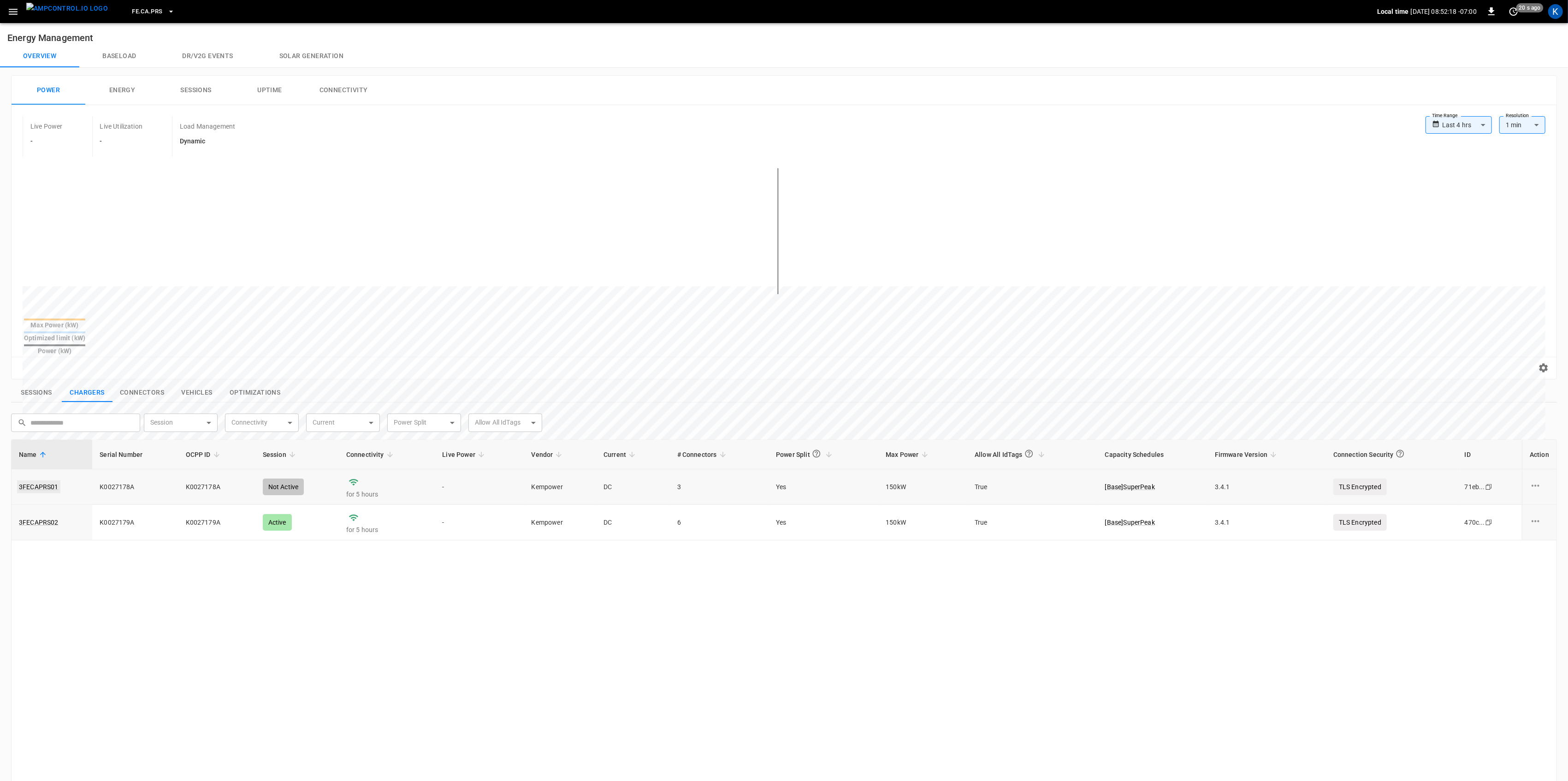
click at [43, 480] on link "3FECAPRS01" at bounding box center [39, 486] width 43 height 13
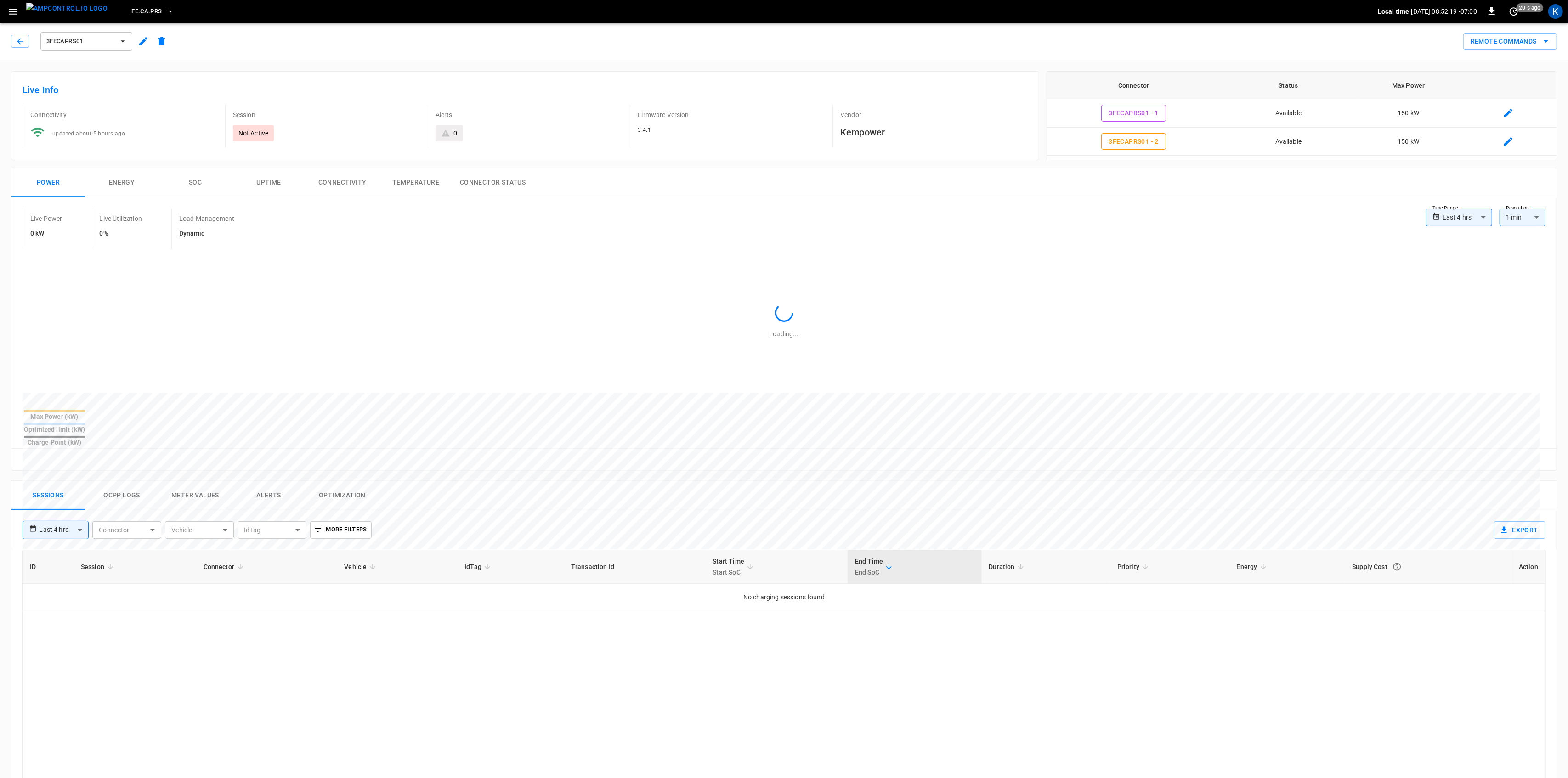
click at [65, 507] on body "**********" at bounding box center [784, 565] width 1568 height 1130
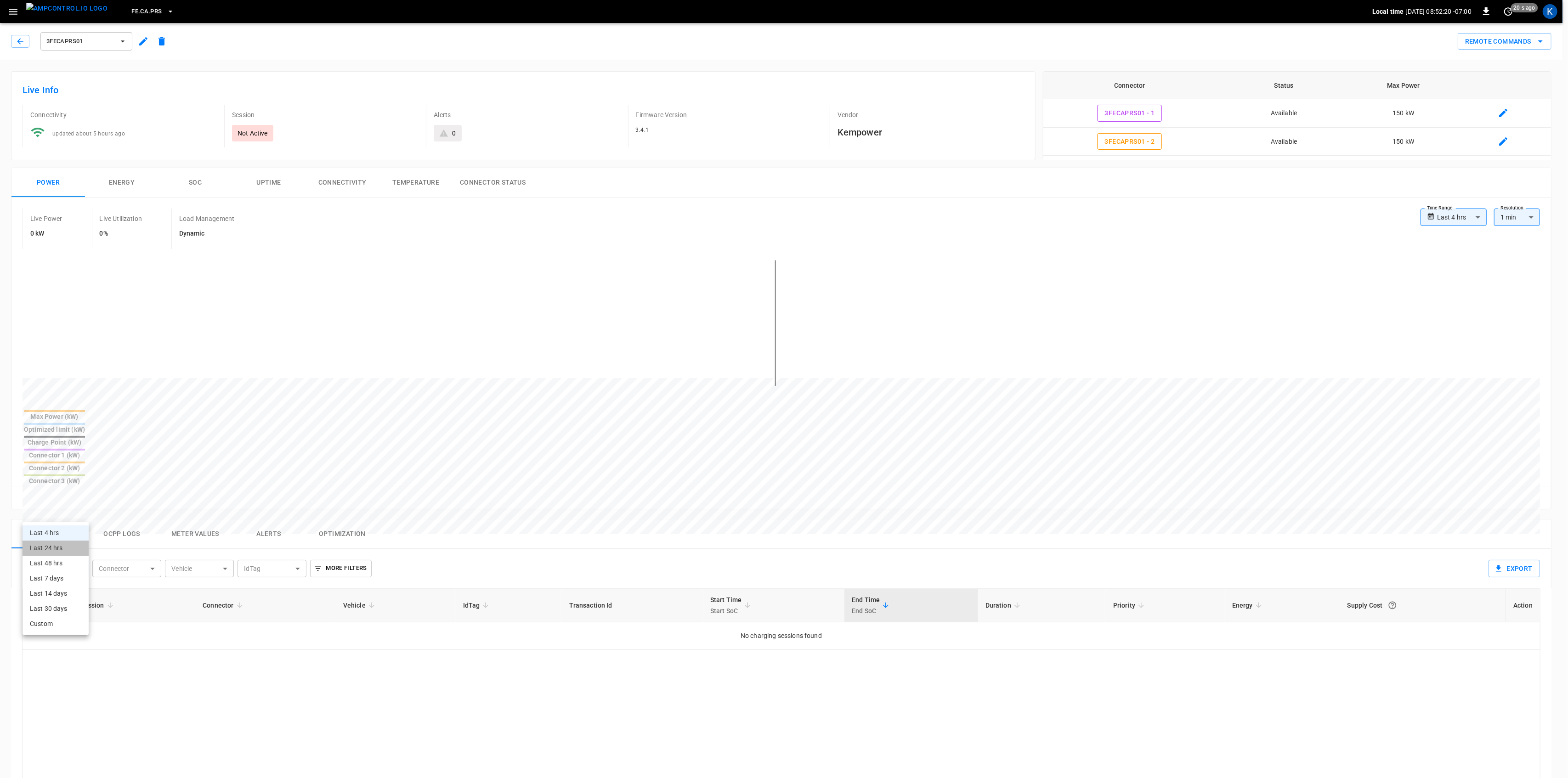
click at [61, 548] on li "Last 24 hrs" at bounding box center [55, 548] width 66 height 15
type input "**********"
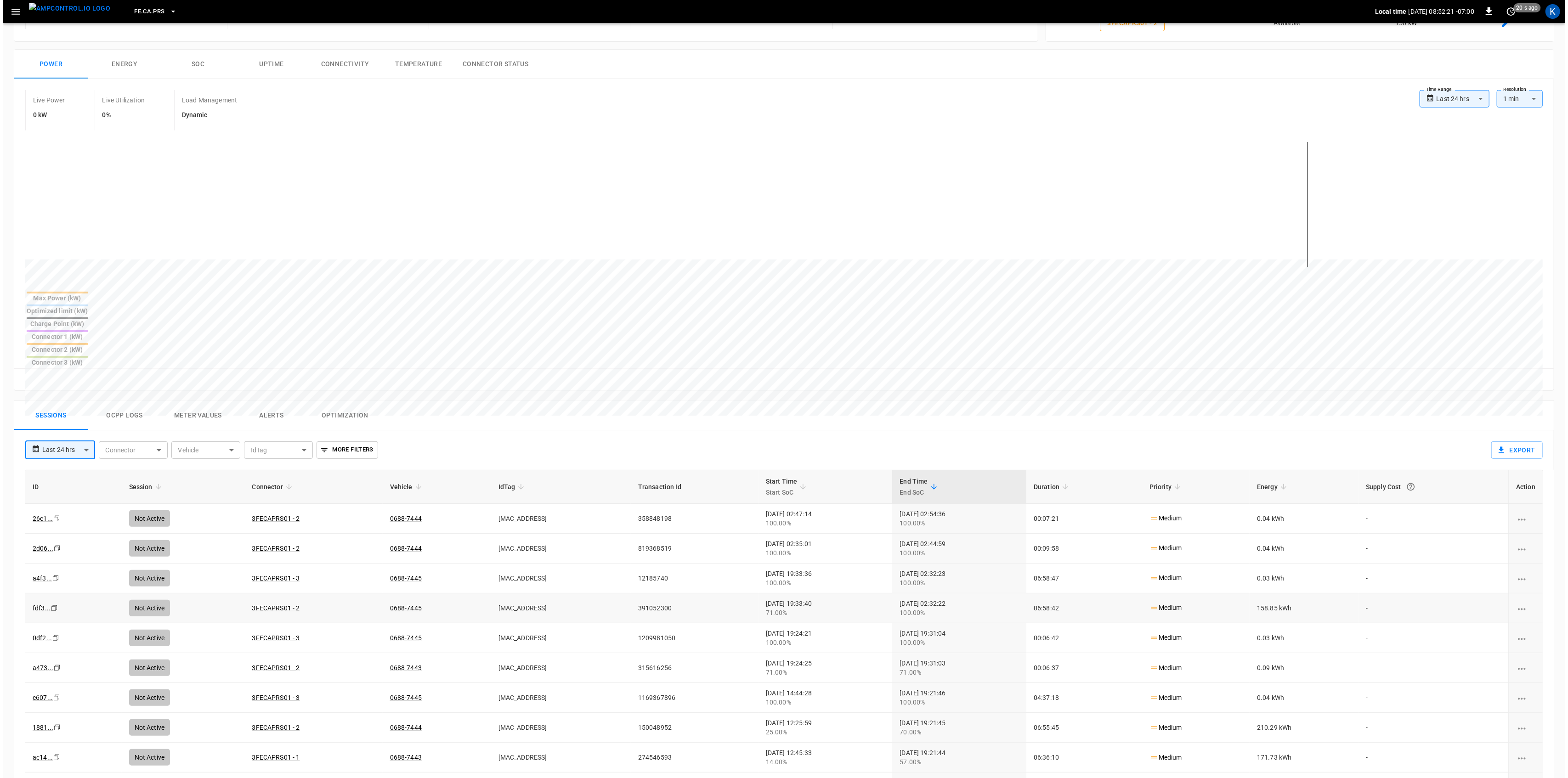
scroll to position [122, 0]
drag, startPoint x: 417, startPoint y: 609, endPoint x: 370, endPoint y: 614, distance: 47.3
click at [380, 650] on td "0688-7443" at bounding box center [434, 664] width 108 height 30
drag, startPoint x: 406, startPoint y: 702, endPoint x: 360, endPoint y: 705, distance: 46.1
click at [380, 739] on td "0688-7443" at bounding box center [434, 753] width 108 height 30
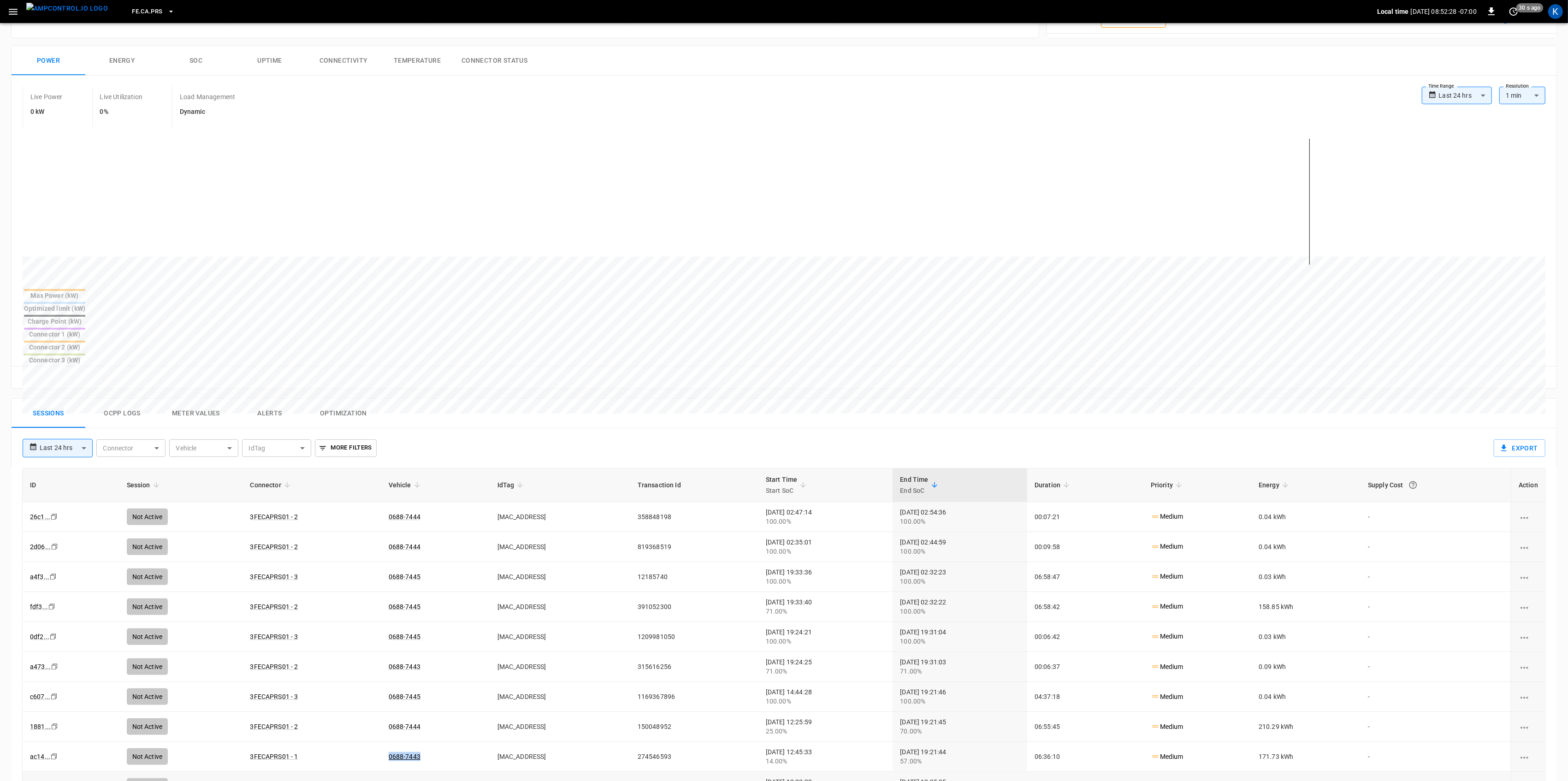
copy link "0688-7443"
drag, startPoint x: 416, startPoint y: 697, endPoint x: 373, endPoint y: 701, distance: 43.2
click at [381, 742] on td "0688-7443" at bounding box center [436, 756] width 109 height 30
copy link "0688-7443"
click at [9, 8] on icon "button" at bounding box center [13, 11] width 11 height 11
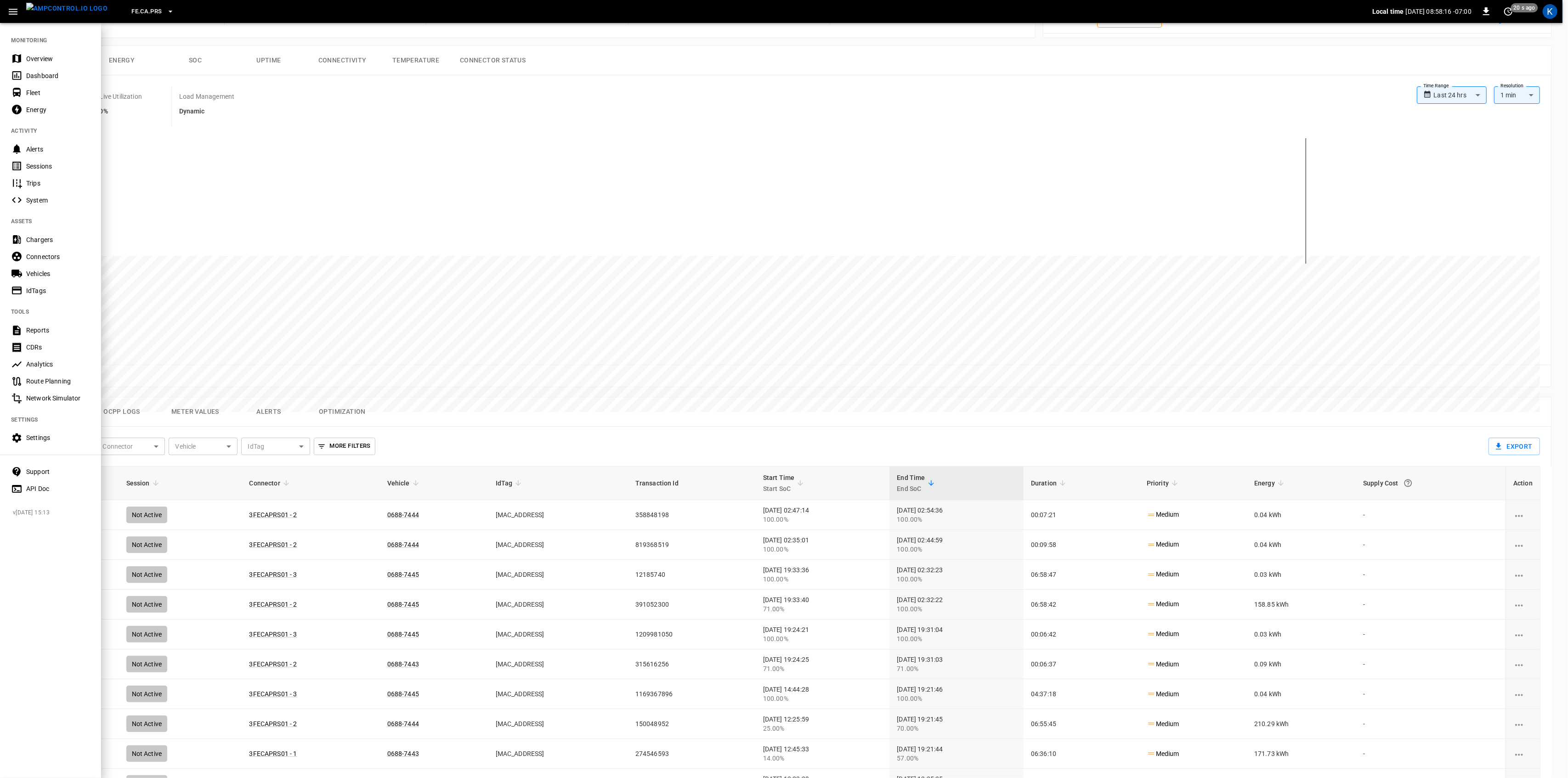
click at [34, 61] on div "Overview" at bounding box center [58, 59] width 64 height 9
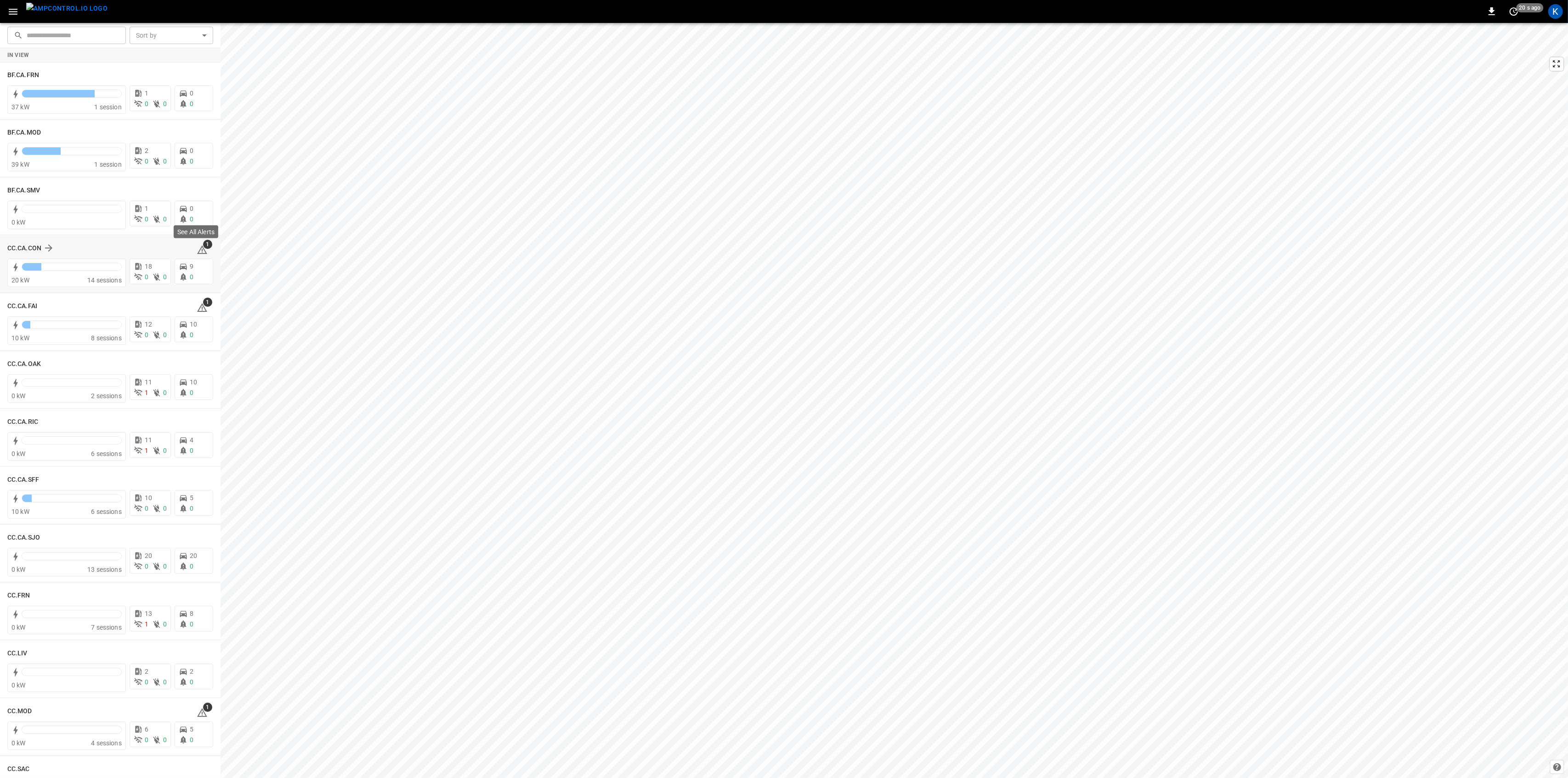
click at [200, 250] on icon at bounding box center [202, 250] width 11 height 11
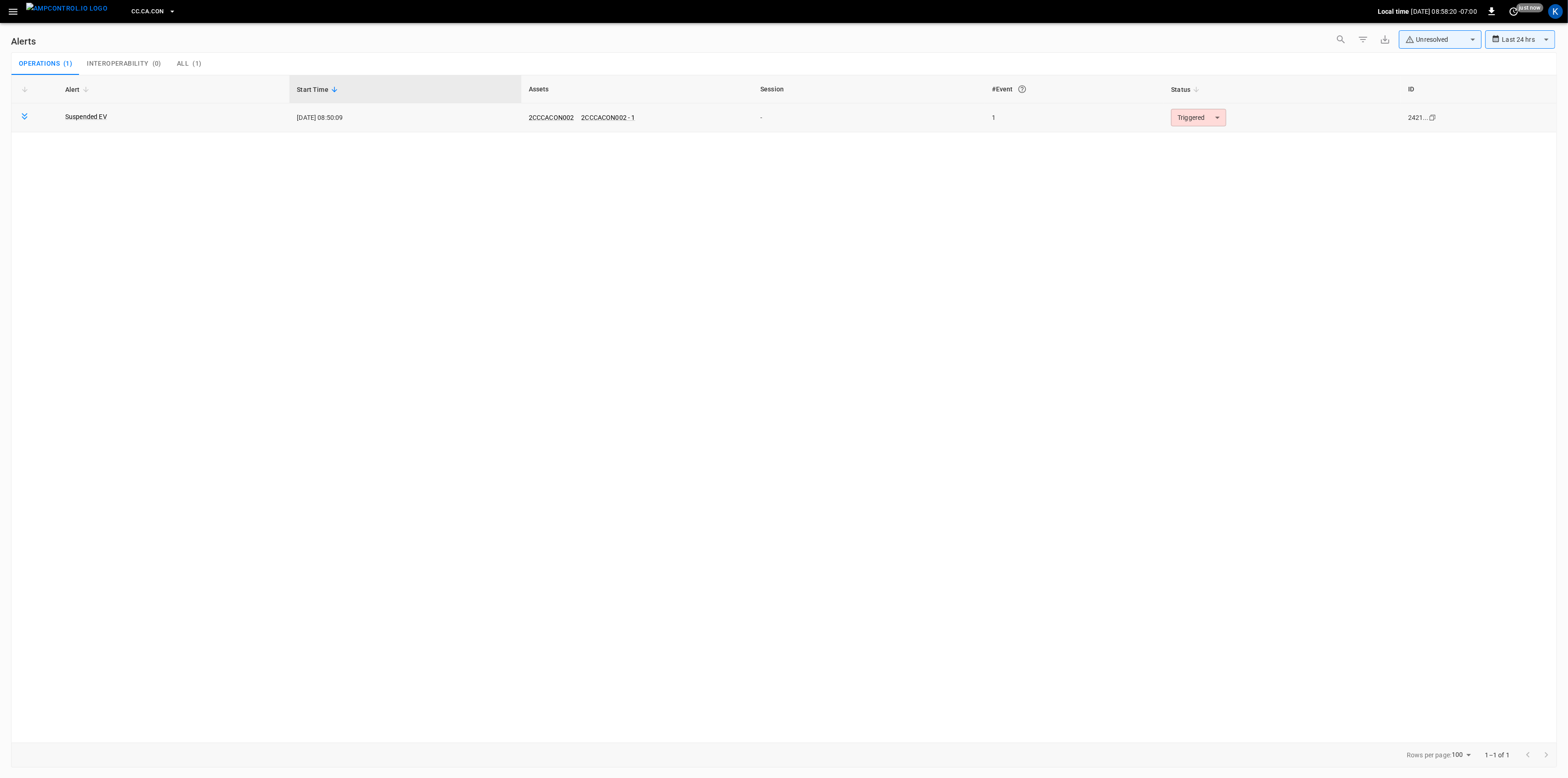
click at [1197, 118] on body "**********" at bounding box center [784, 387] width 1568 height 775
click at [1197, 142] on li "Resolved" at bounding box center [1197, 140] width 59 height 16
click at [3, 9] on div "CC.CA.CON Local time [DATE] 08:58:22 -07:00 0 just now K" at bounding box center [784, 11] width 1568 height 23
click at [17, 13] on icon "button" at bounding box center [13, 11] width 9 height 6
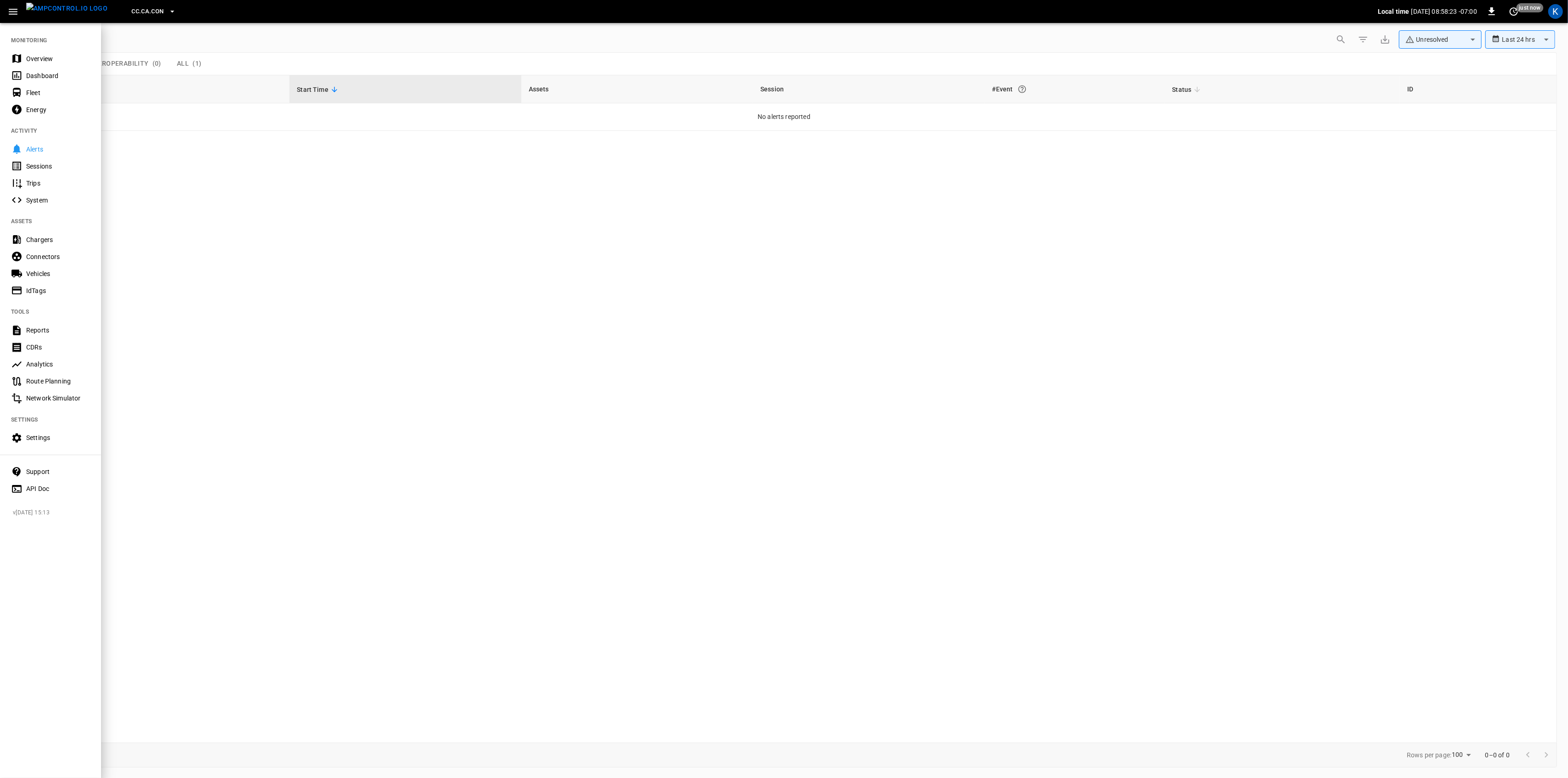
click at [31, 55] on div "Overview" at bounding box center [58, 59] width 64 height 9
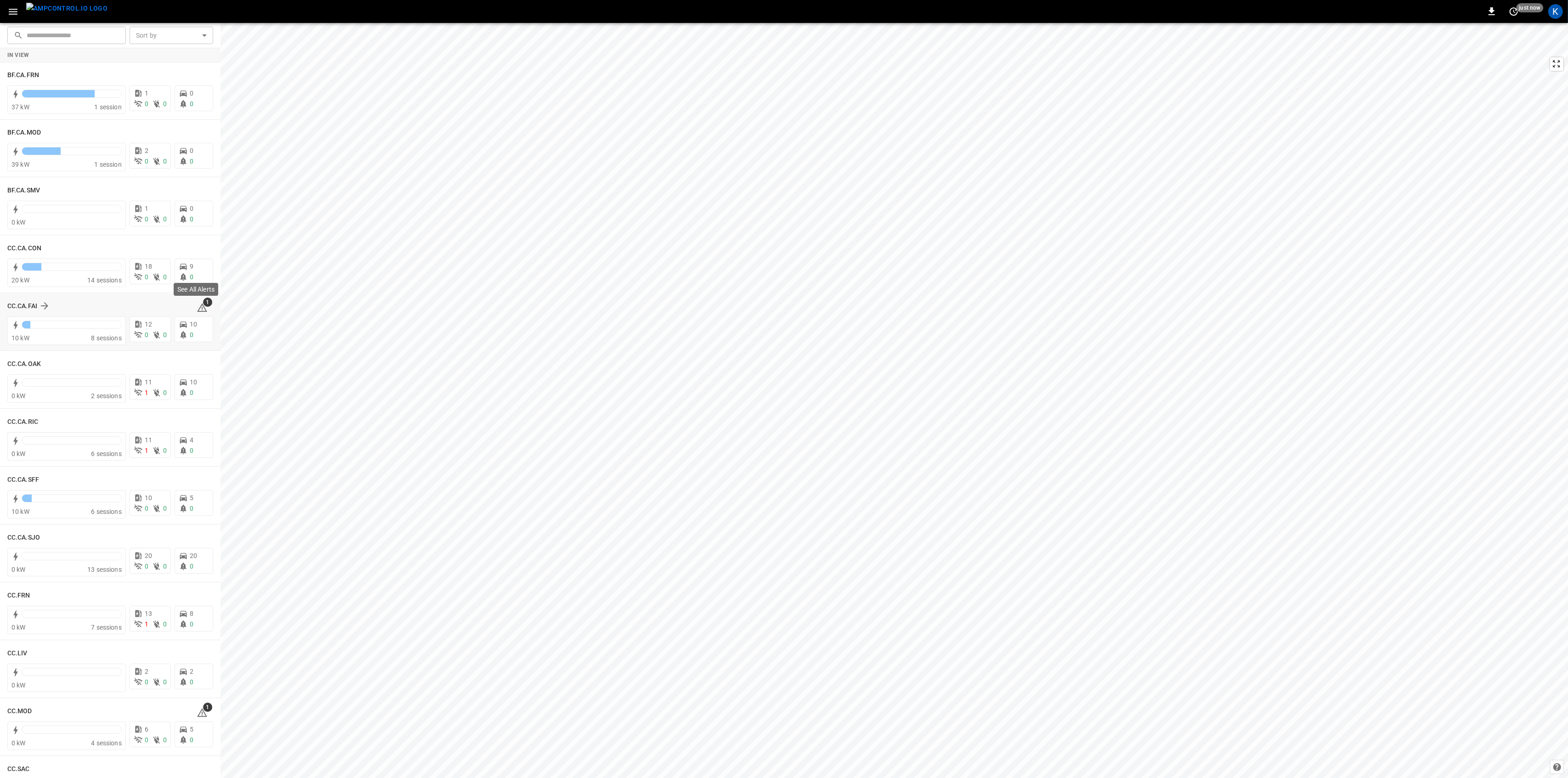
click at [201, 309] on icon at bounding box center [202, 307] width 11 height 11
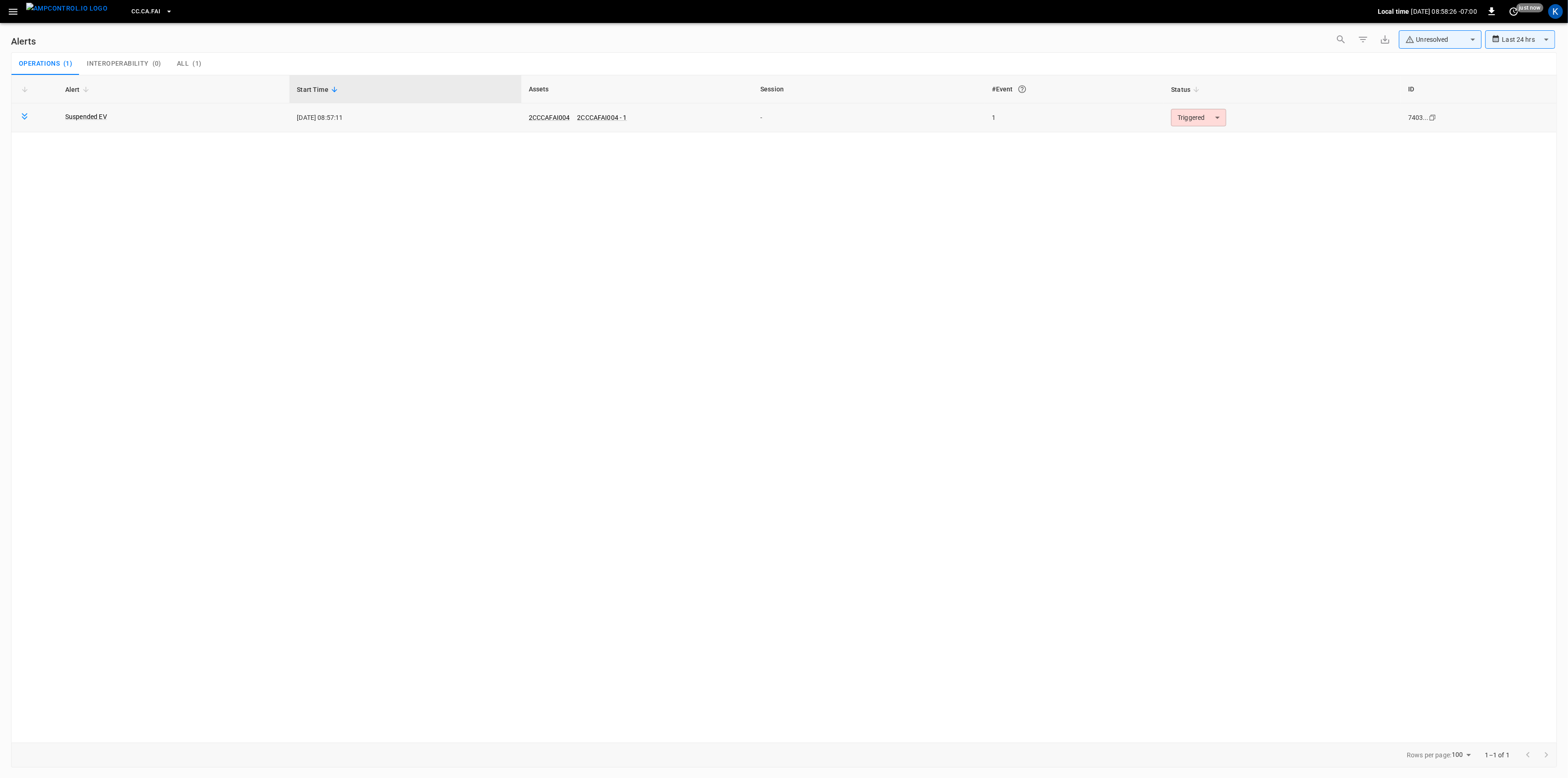
click at [1196, 121] on body "**********" at bounding box center [784, 387] width 1568 height 775
drag, startPoint x: 1199, startPoint y: 140, endPoint x: 1185, endPoint y: 140, distance: 14.0
click at [1198, 140] on li "Resolved" at bounding box center [1197, 140] width 59 height 16
click at [10, 5] on button "button" at bounding box center [13, 12] width 19 height 17
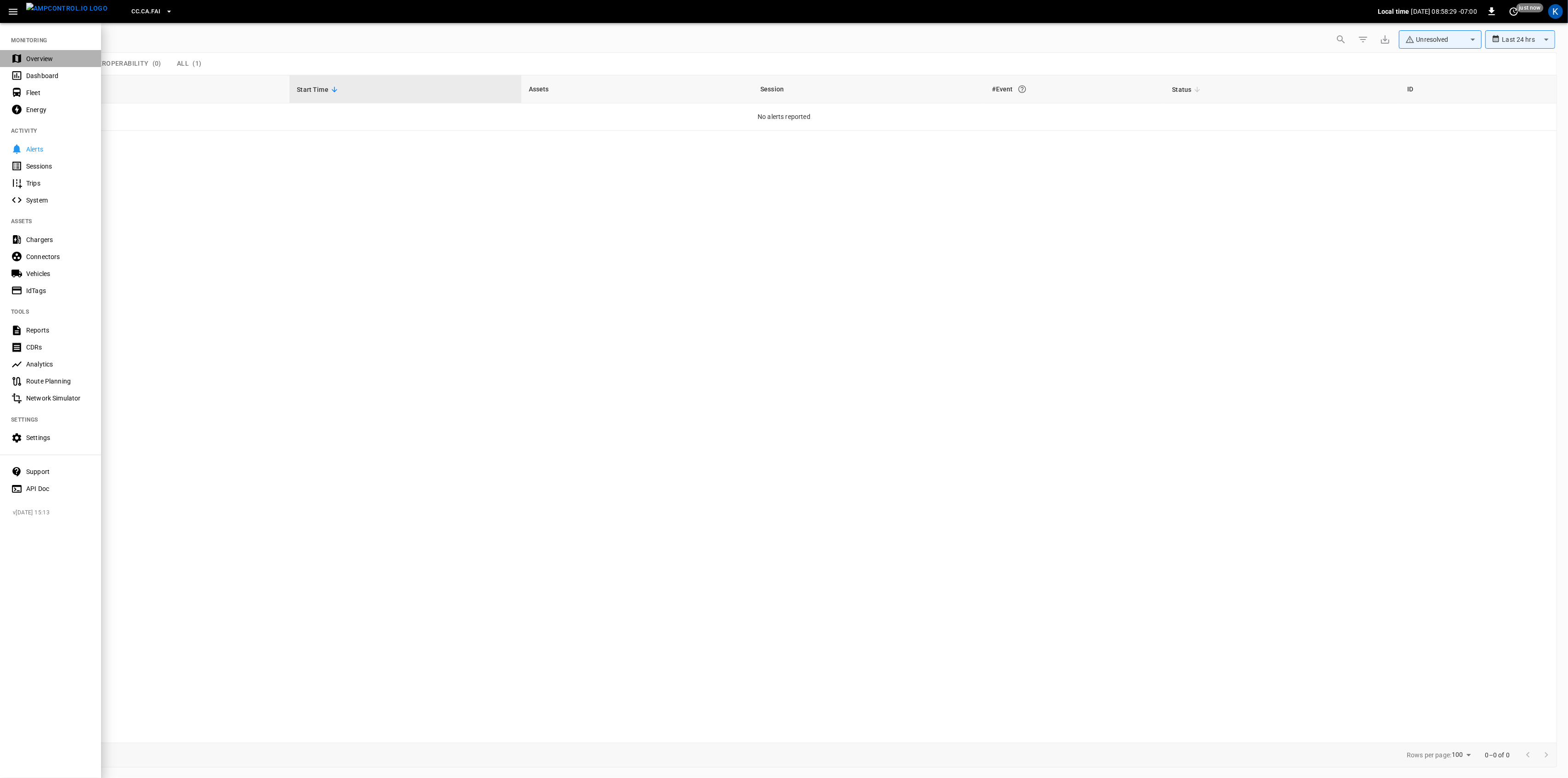
click at [35, 57] on div "Overview" at bounding box center [58, 59] width 64 height 9
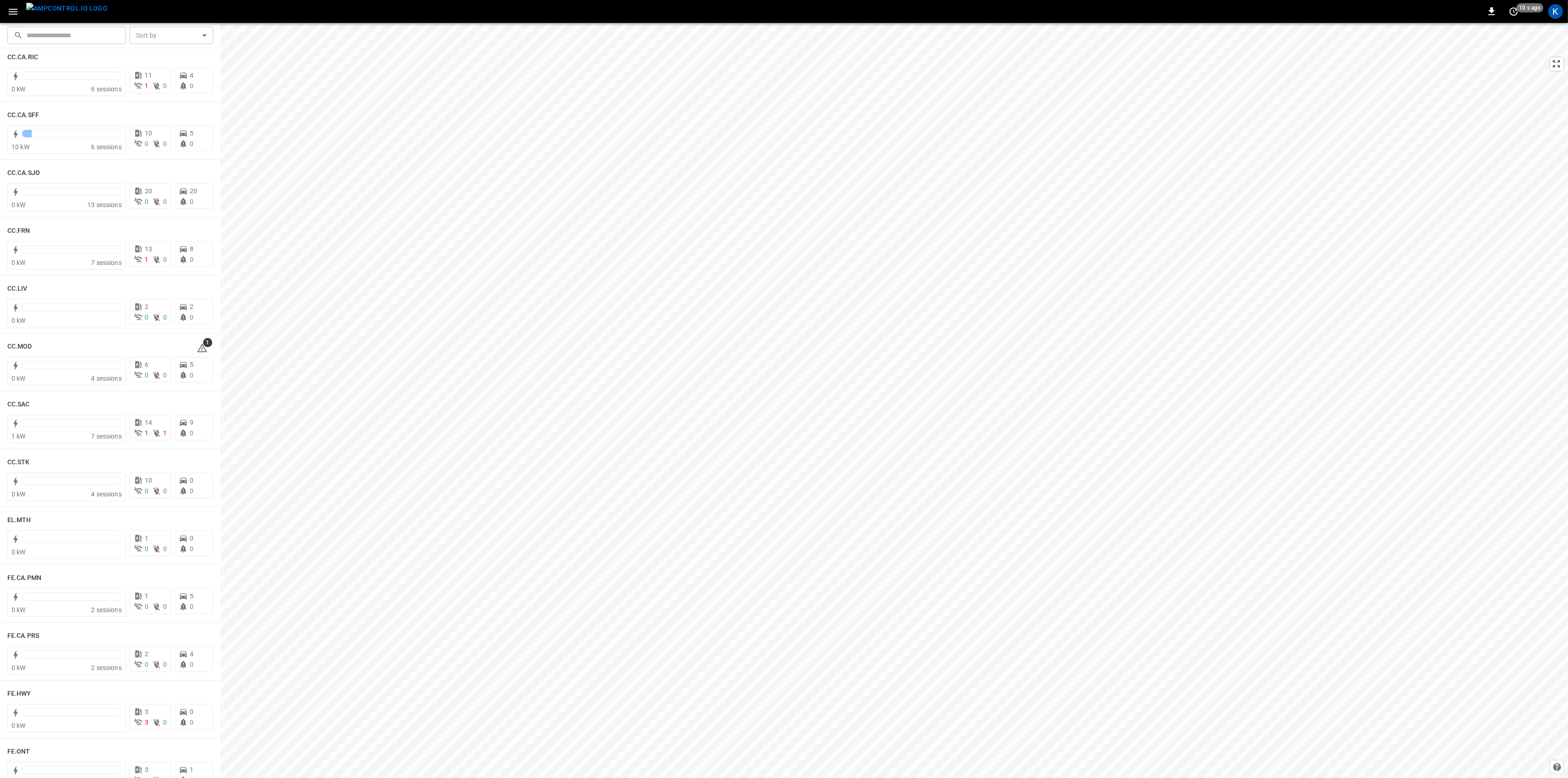
scroll to position [367, 0]
click at [203, 344] on span "1" at bounding box center [208, 340] width 9 height 9
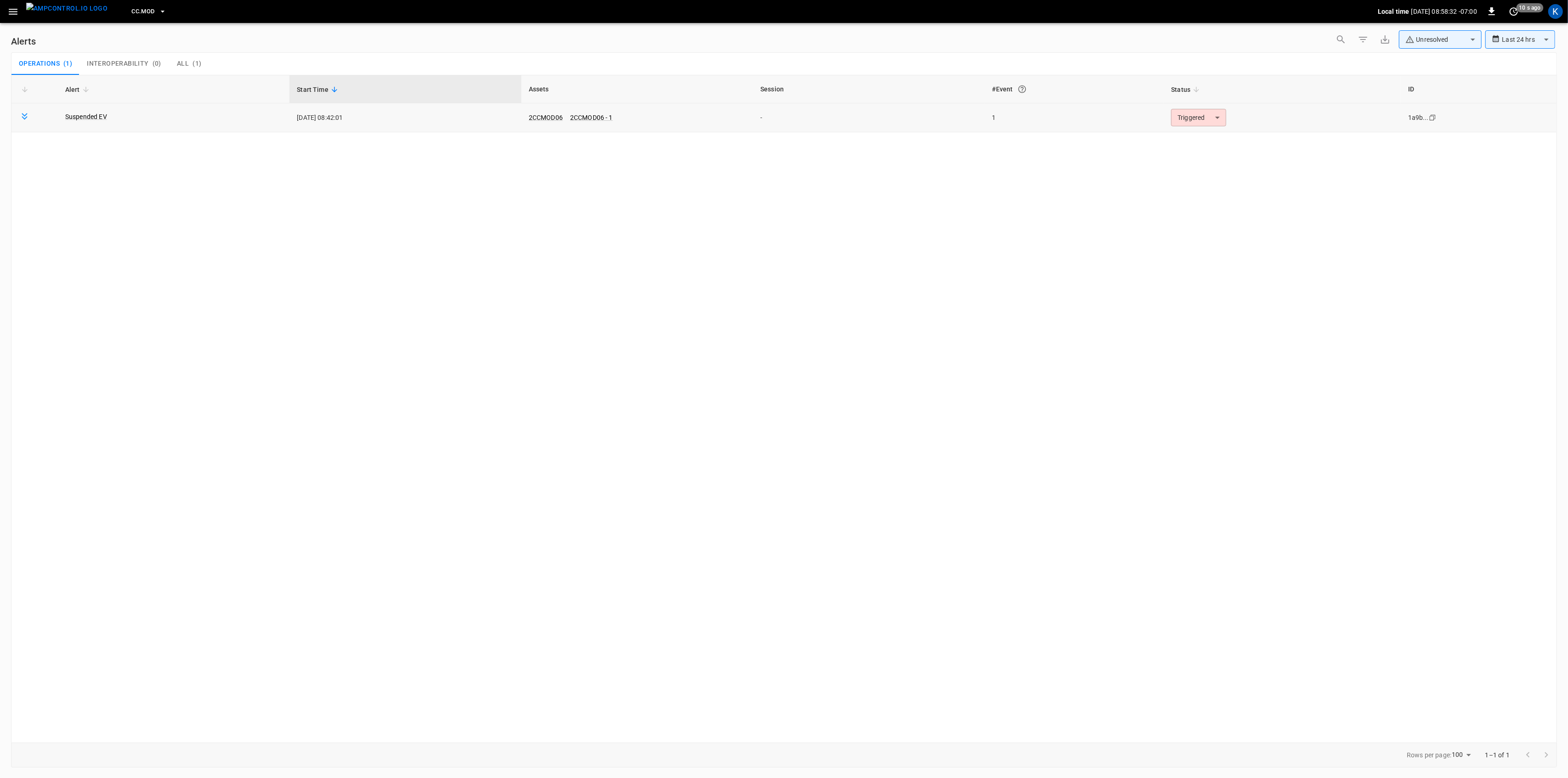
click at [1209, 125] on body "**********" at bounding box center [784, 387] width 1568 height 775
click at [1201, 145] on li "Resolved" at bounding box center [1197, 140] width 59 height 16
click at [15, 15] on icon "button" at bounding box center [13, 11] width 11 height 11
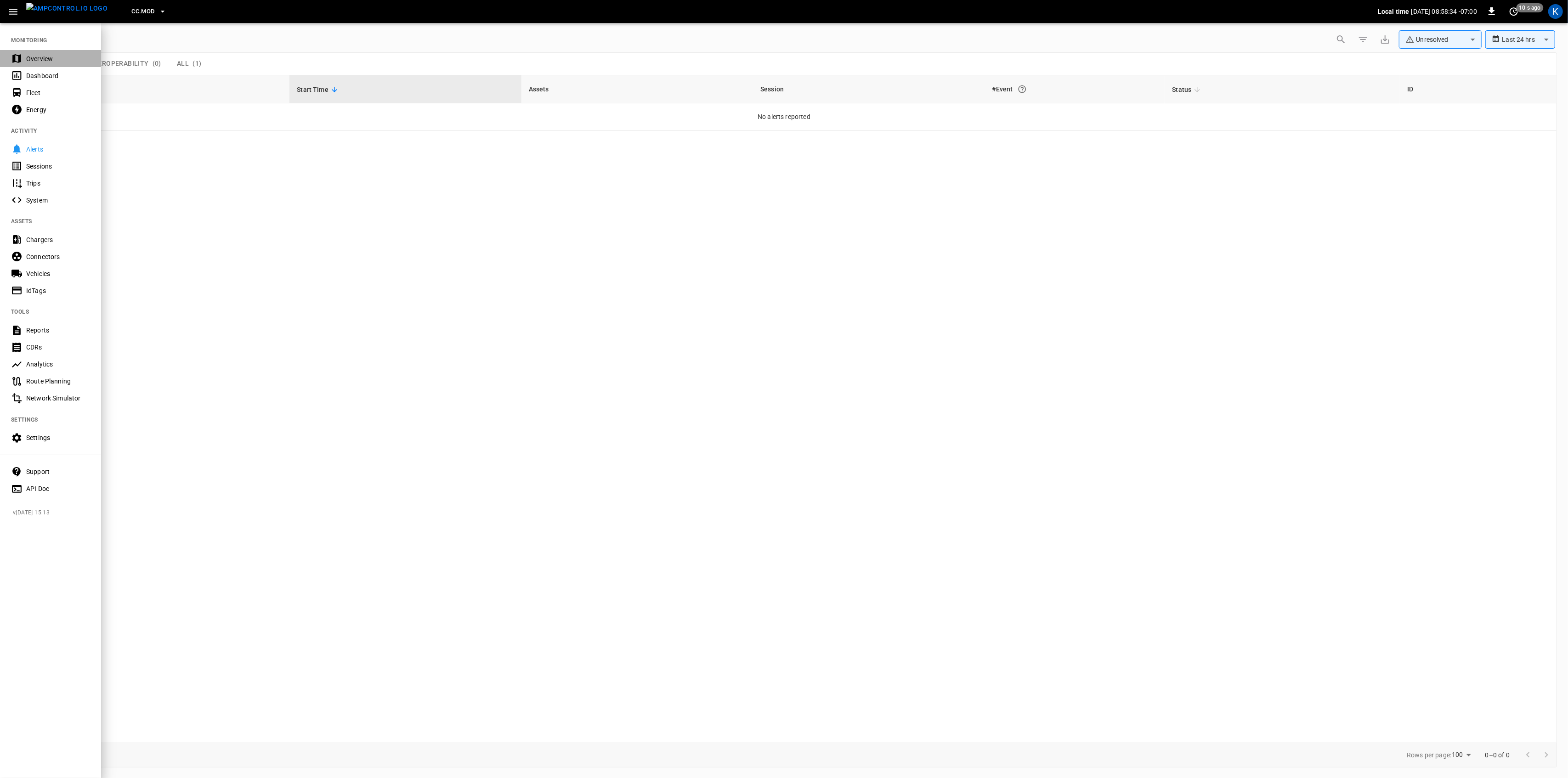
click at [32, 57] on div "Overview" at bounding box center [58, 59] width 64 height 9
